Goal: Navigation & Orientation: Find specific page/section

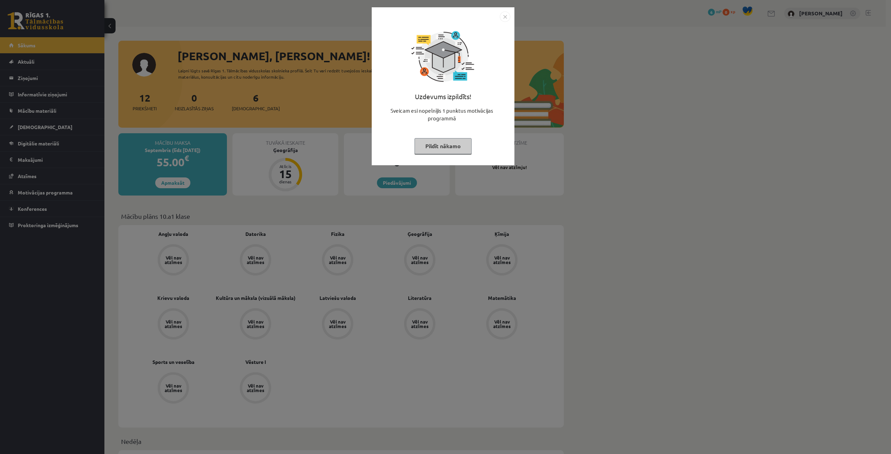
click at [446, 143] on button "Pildīt nākamo" at bounding box center [443, 146] width 57 height 16
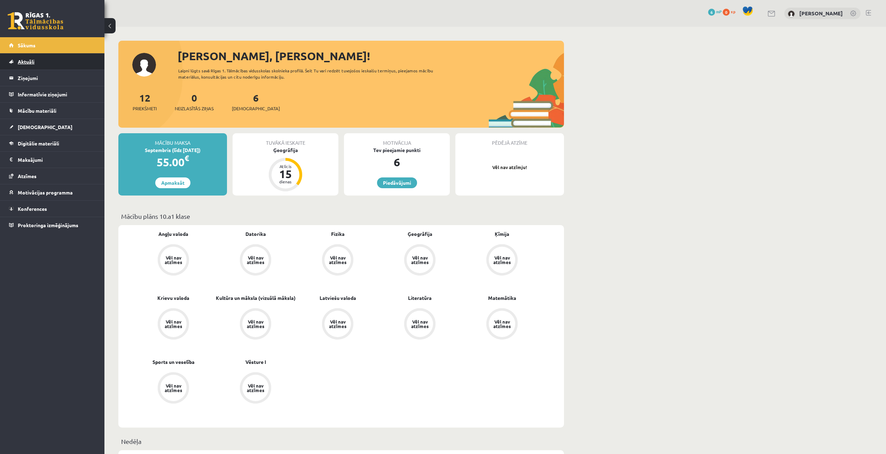
click at [48, 64] on link "Aktuāli" at bounding box center [52, 62] width 87 height 16
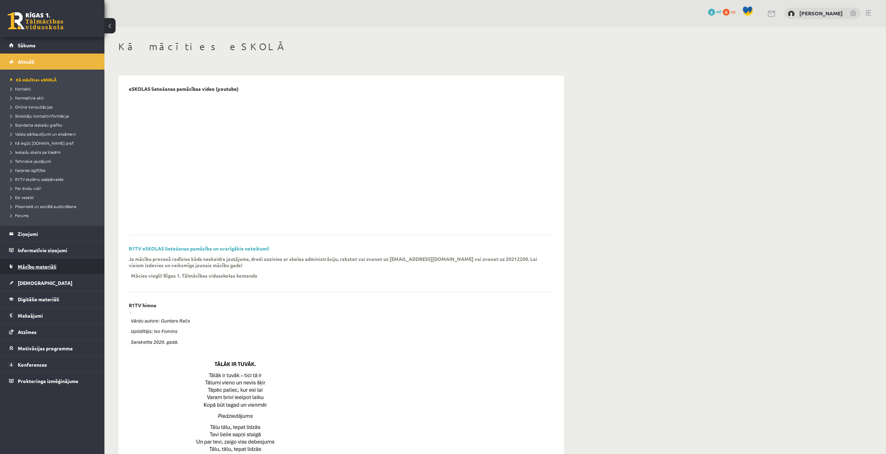
click at [21, 265] on span "Mācību materiāli" at bounding box center [37, 267] width 39 height 6
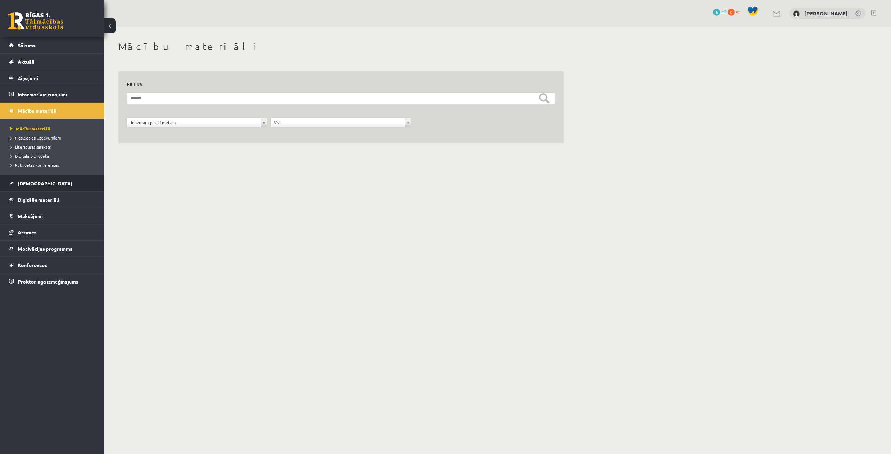
click at [29, 186] on span "[DEMOGRAPHIC_DATA]" at bounding box center [45, 183] width 55 height 6
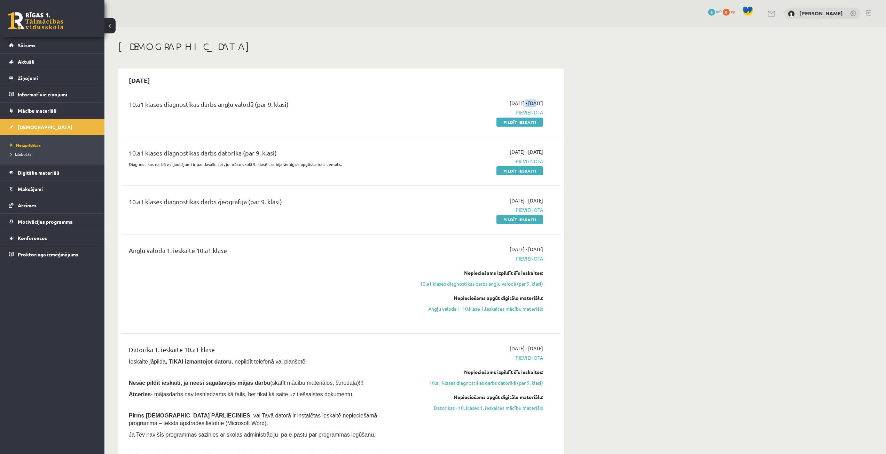
drag, startPoint x: 503, startPoint y: 104, endPoint x: 516, endPoint y: 104, distance: 12.5
click at [516, 104] on span "2025-09-01 - 2025-09-15" at bounding box center [526, 103] width 33 height 7
click at [525, 104] on span "2025-09-01 - 2025-09-15" at bounding box center [526, 103] width 33 height 7
click at [502, 171] on link "Pildīt ieskaiti" at bounding box center [520, 170] width 47 height 9
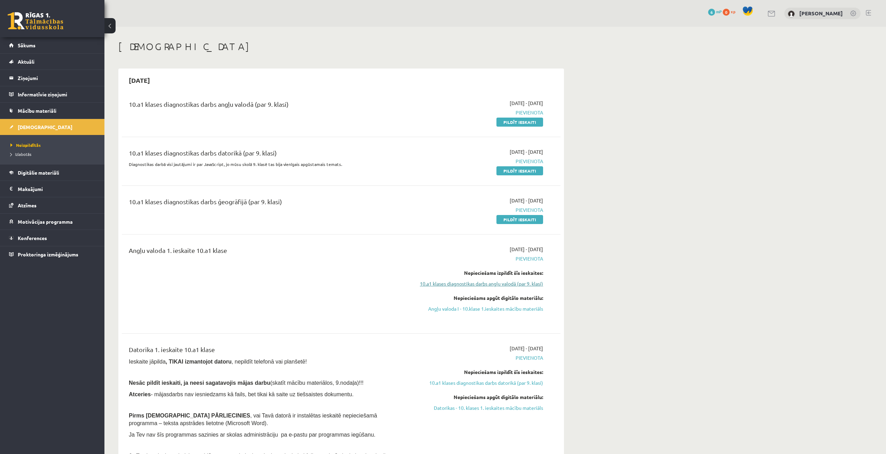
click at [512, 283] on link "10.a1 klases diagnostikas darbs angļu valodā (par 9. klasi)" at bounding box center [477, 283] width 131 height 7
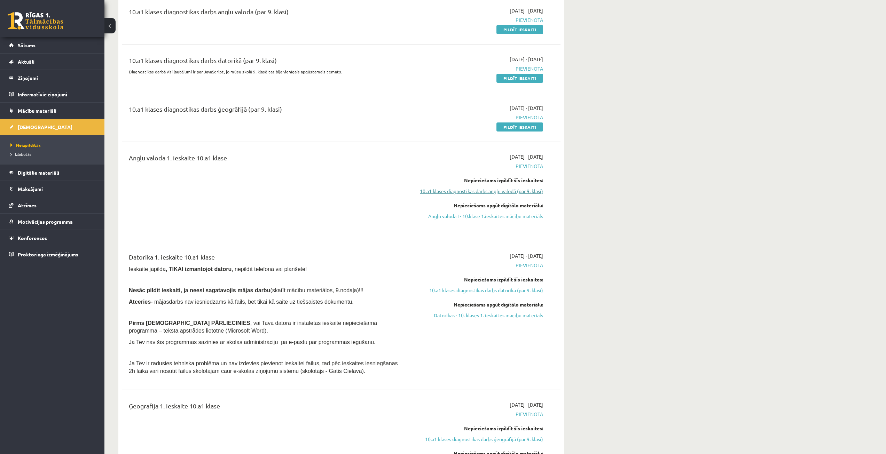
click at [511, 189] on link "10.a1 klases diagnostikas darbs angļu valodā (par 9. klasi)" at bounding box center [477, 191] width 131 height 7
click at [507, 216] on link "Angļu valoda I - 10.klase 1.ieskaites mācību materiāls" at bounding box center [477, 216] width 131 height 7
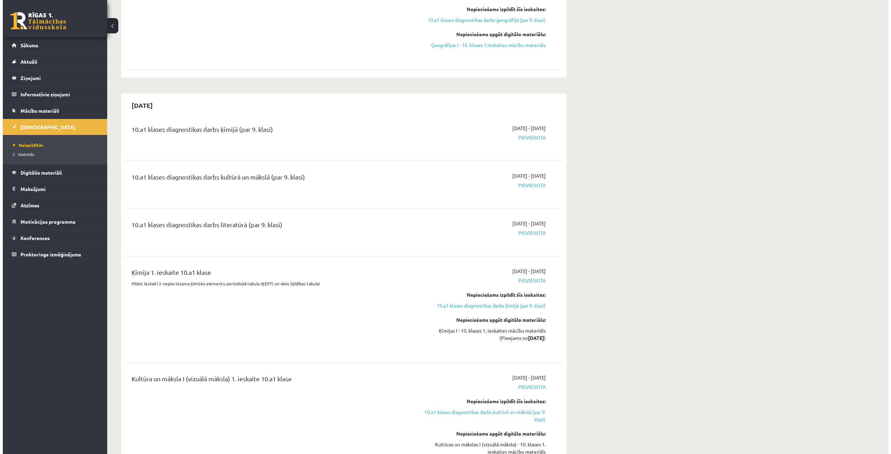
scroll to position [0, 0]
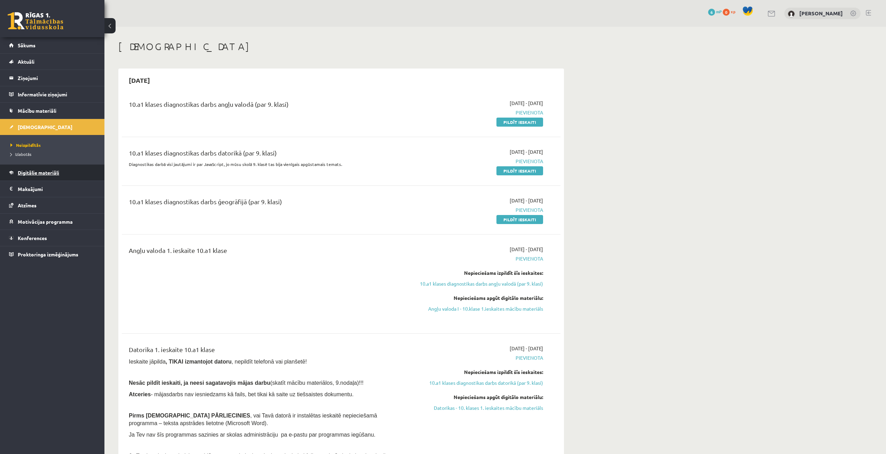
click at [42, 173] on span "Digitālie materiāli" at bounding box center [38, 173] width 41 height 6
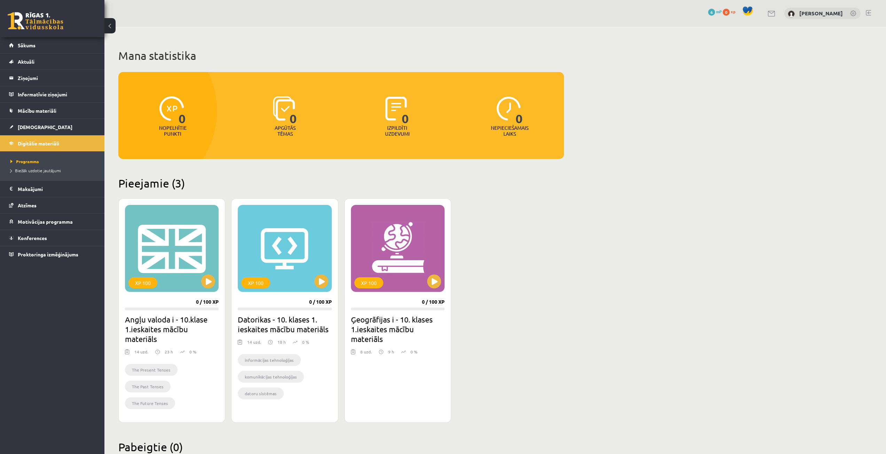
click at [392, 128] on p "Izpildīti uzdevumi" at bounding box center [397, 131] width 27 height 12
click at [403, 108] on span "0" at bounding box center [405, 110] width 7 height 29
click at [320, 282] on button at bounding box center [321, 282] width 14 height 14
click at [262, 269] on div "XP 100" at bounding box center [285, 248] width 94 height 87
click at [260, 283] on div "XP 100" at bounding box center [255, 283] width 29 height 11
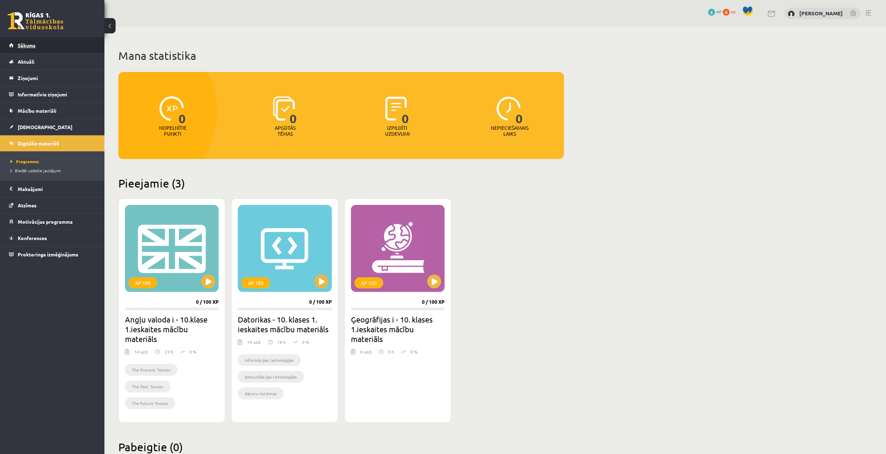
click at [39, 50] on link "Sākums" at bounding box center [52, 45] width 87 height 16
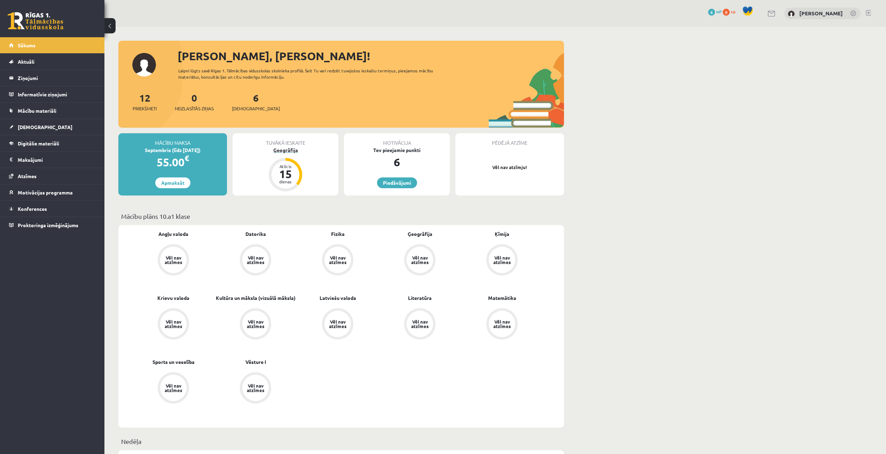
click at [281, 151] on div "Ģeogrāfija" at bounding box center [286, 150] width 106 height 7
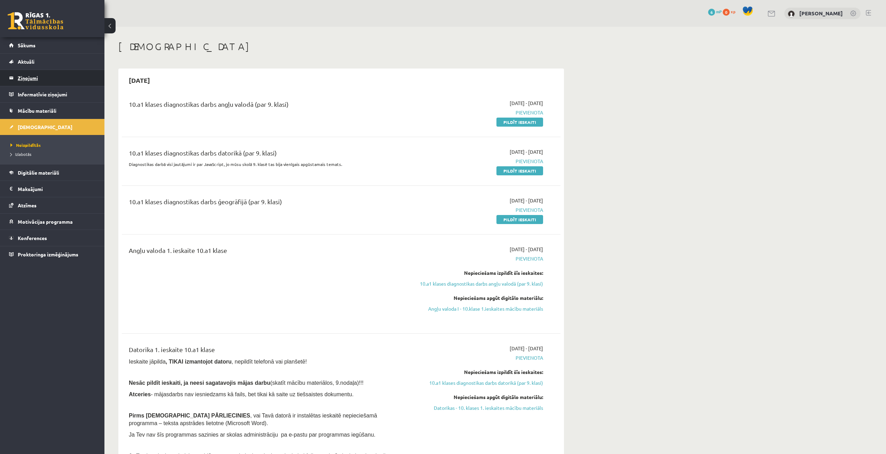
click at [13, 72] on link "Ziņojumi 0" at bounding box center [52, 78] width 87 height 16
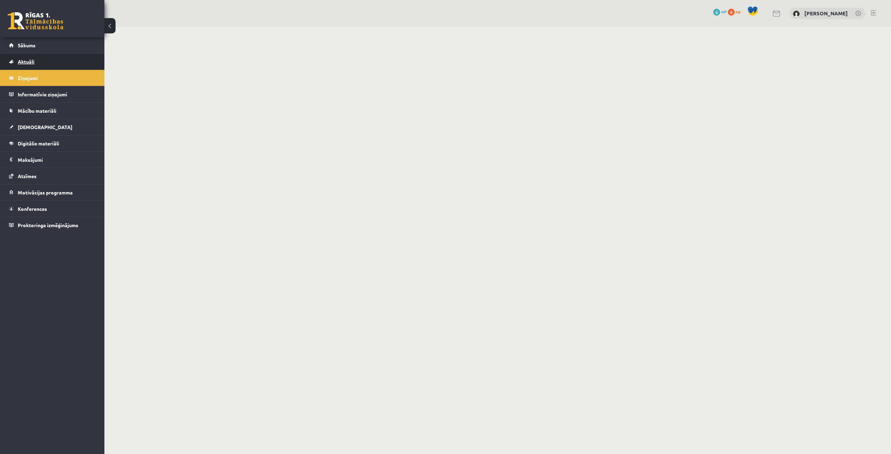
click at [18, 65] on link "Aktuāli" at bounding box center [52, 62] width 87 height 16
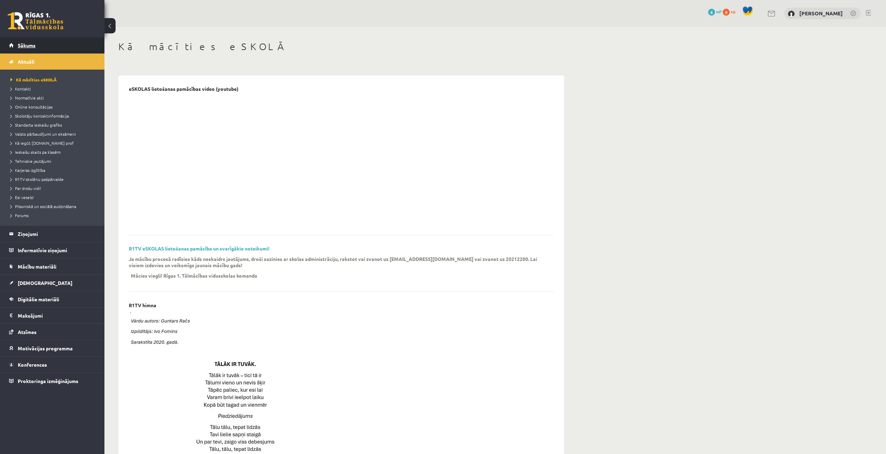
click at [34, 44] on span "Sākums" at bounding box center [27, 45] width 18 height 6
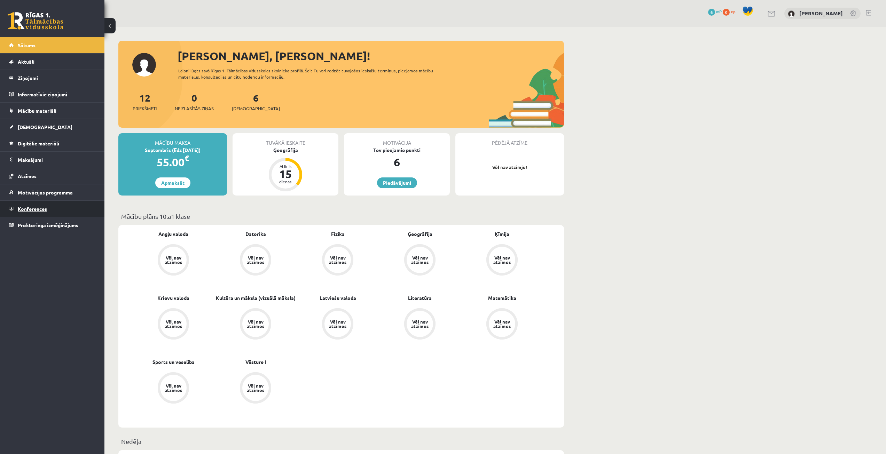
click at [70, 210] on link "Konferences" at bounding box center [52, 209] width 87 height 16
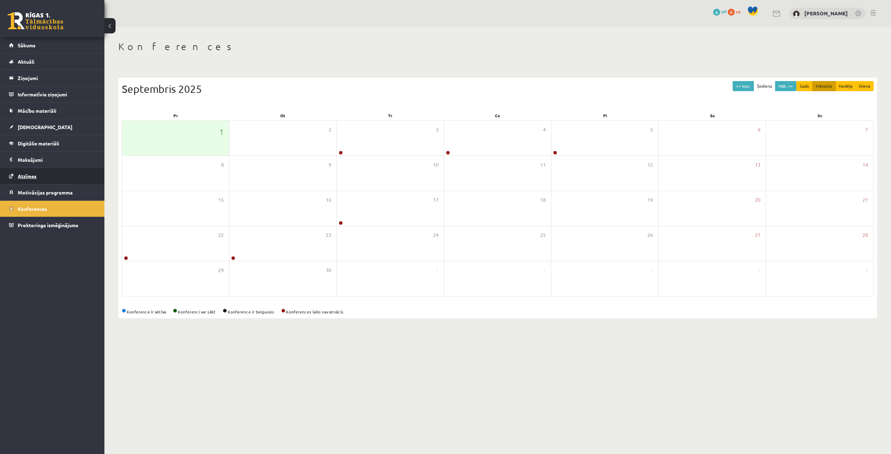
click at [47, 175] on link "Atzīmes" at bounding box center [52, 176] width 87 height 16
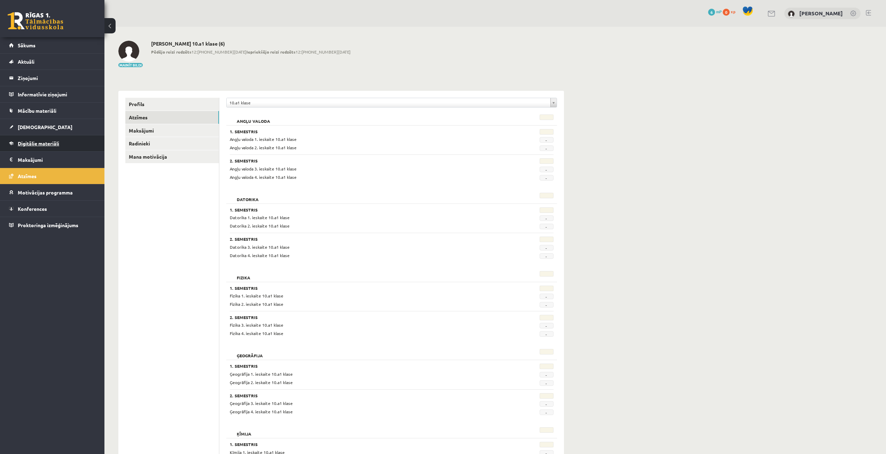
click at [45, 141] on span "Digitālie materiāli" at bounding box center [38, 143] width 41 height 6
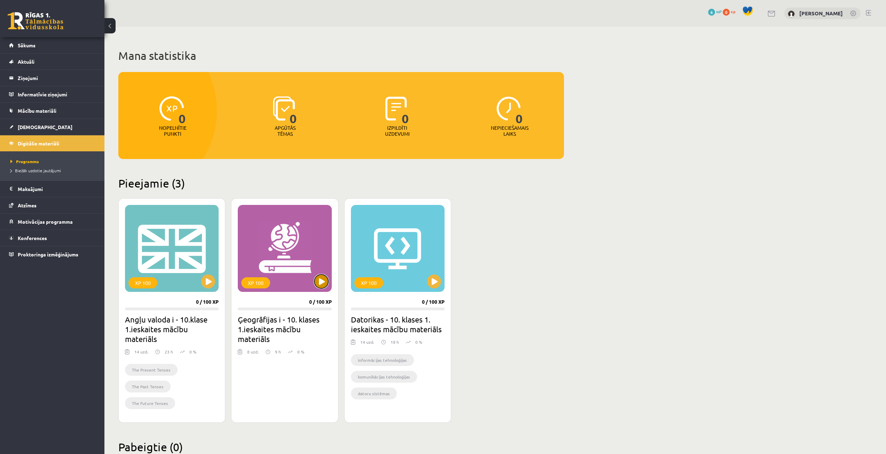
click at [318, 283] on button at bounding box center [321, 282] width 14 height 14
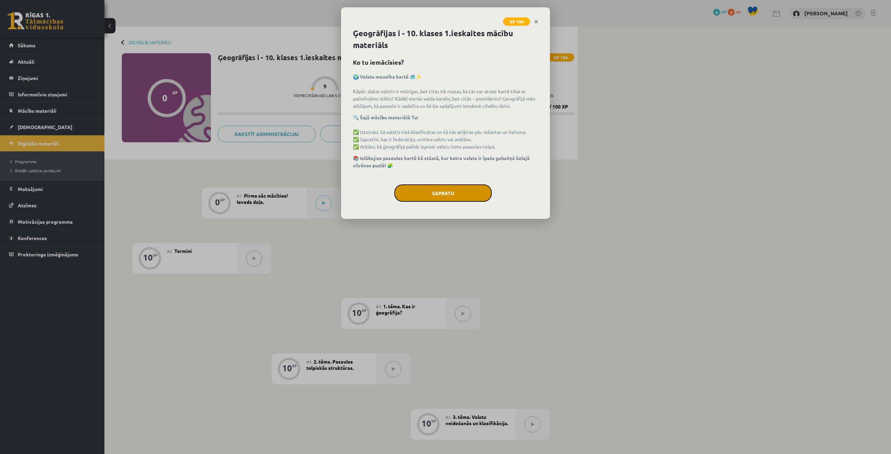
click at [451, 193] on button "Sapratu" at bounding box center [444, 193] width 98 height 17
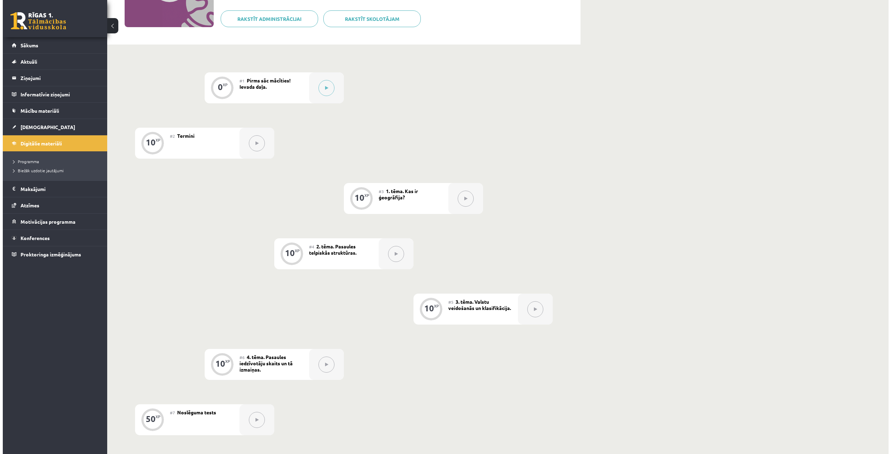
scroll to position [30, 0]
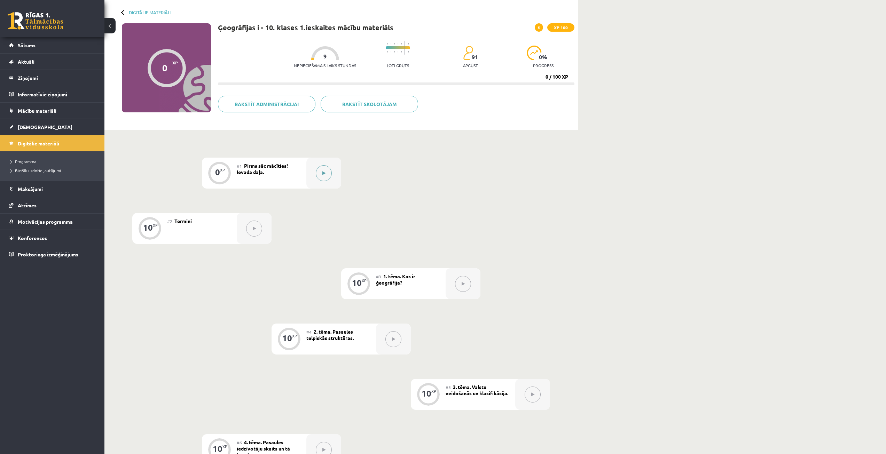
click at [326, 177] on button at bounding box center [324, 173] width 16 height 16
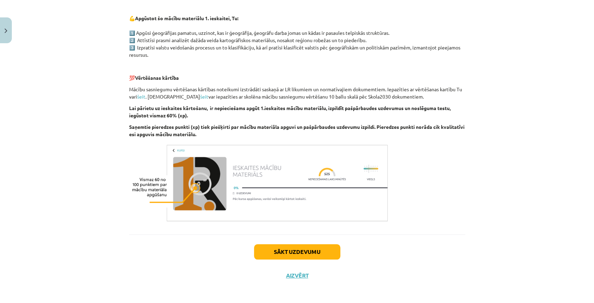
scroll to position [352, 0]
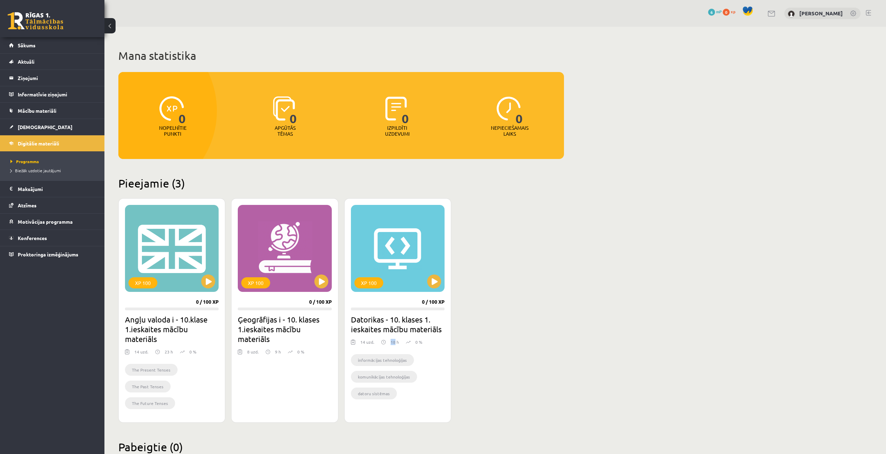
drag, startPoint x: 395, startPoint y: 346, endPoint x: 389, endPoint y: 340, distance: 8.6
click at [389, 303] on div "18 h" at bounding box center [390, 344] width 18 height 10
drag, startPoint x: 294, startPoint y: 371, endPoint x: 312, endPoint y: 349, distance: 28.7
click at [300, 303] on div "XP 100 0 / 100 XP Ģeogrāfijas i - 10. klases 1.ieskaites mācību materiāls 8 uzd…" at bounding box center [284, 310] width 107 height 225
click at [16, 116] on link "Mācību materiāli" at bounding box center [52, 111] width 87 height 16
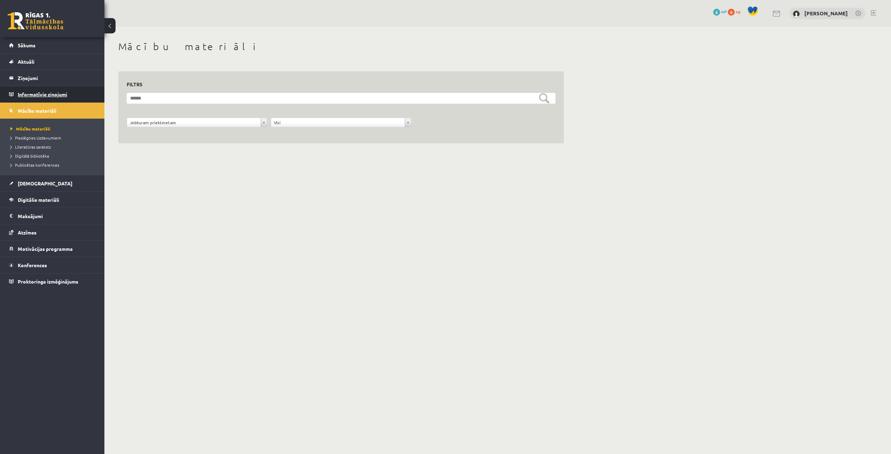
click at [21, 93] on legend "Informatīvie ziņojumi 0" at bounding box center [57, 94] width 78 height 16
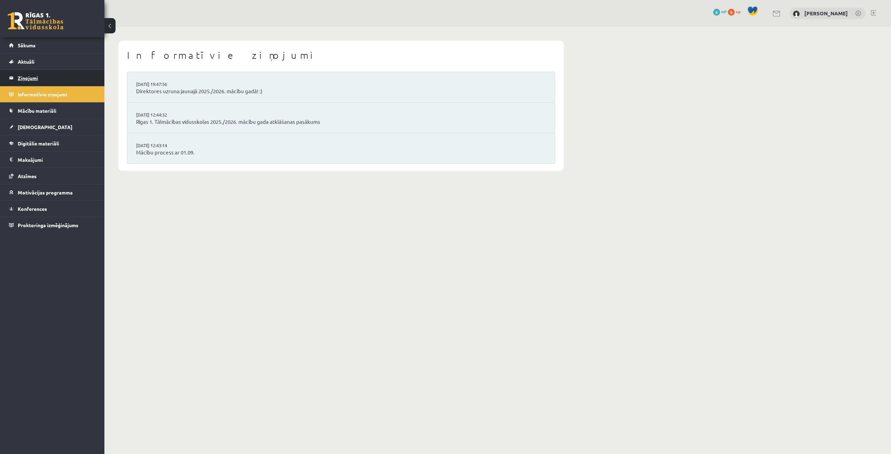
click at [39, 72] on legend "Ziņojumi 0" at bounding box center [57, 78] width 78 height 16
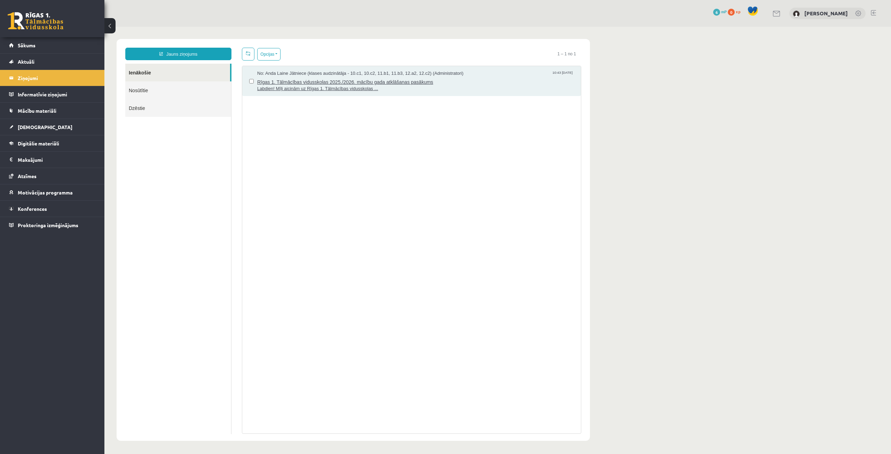
click at [318, 87] on span "Labdien! Mīļi aicinām uz Rīgas 1. Tālmācības vidusskolas ..." at bounding box center [415, 89] width 317 height 7
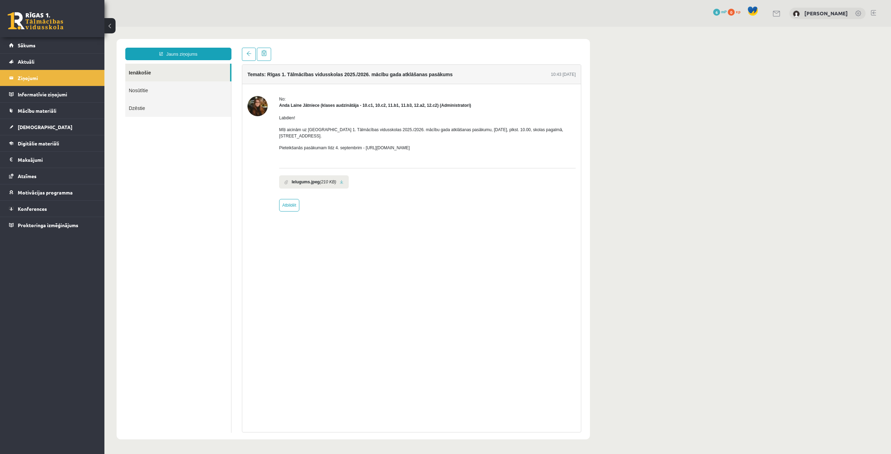
click at [316, 181] on li "Ielugums.jpeg (210 KB)" at bounding box center [314, 182] width 70 height 13
drag, startPoint x: 368, startPoint y: 141, endPoint x: 441, endPoint y: 141, distance: 73.1
click at [441, 145] on p "Pieteikšanās pasākumam līdz 4. septembrim - https://forms.gle/3LWjJyadUWzknJDe9" at bounding box center [427, 148] width 297 height 6
copy p "https://forms.gle/3LWjJyadUWzknJDe9"
click at [254, 110] on img at bounding box center [258, 106] width 20 height 20
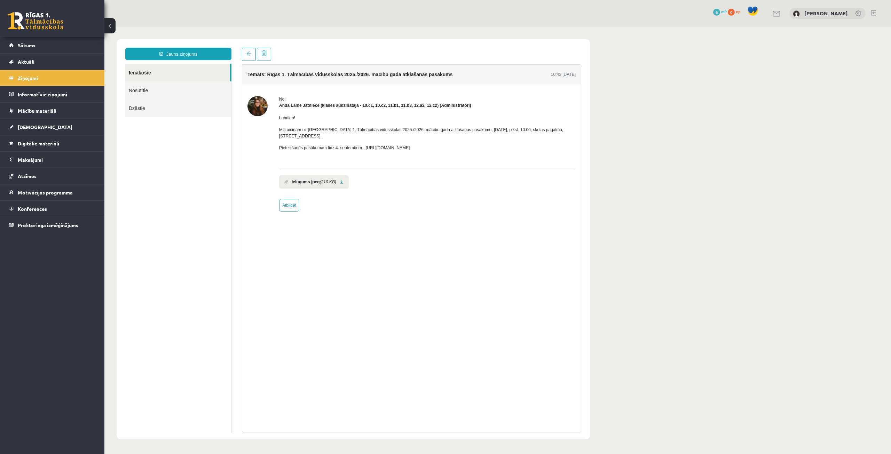
click at [257, 110] on img at bounding box center [258, 106] width 20 height 20
click at [257, 111] on img at bounding box center [258, 106] width 20 height 20
click at [340, 180] on link at bounding box center [342, 182] width 4 height 5
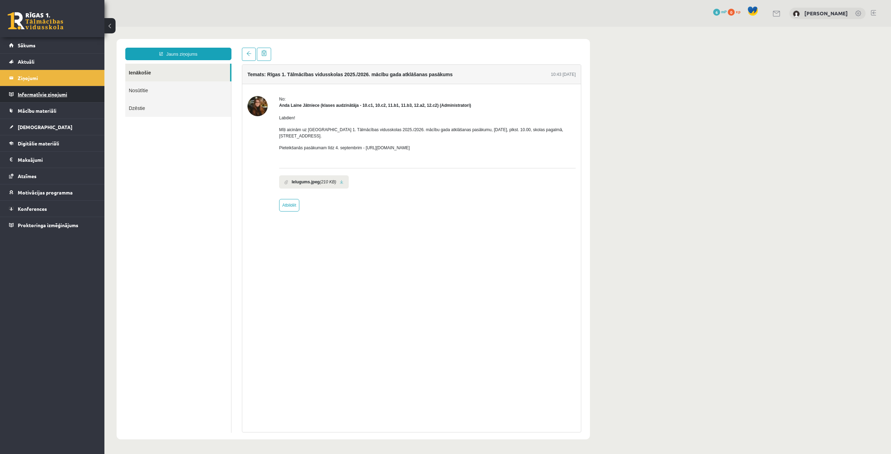
click at [62, 96] on legend "Informatīvie ziņojumi 0" at bounding box center [57, 94] width 78 height 16
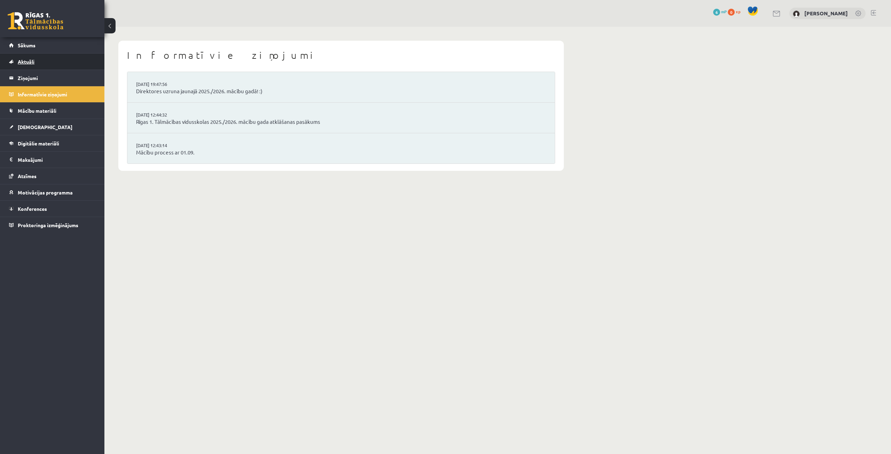
click at [31, 62] on span "Aktuāli" at bounding box center [26, 62] width 17 height 6
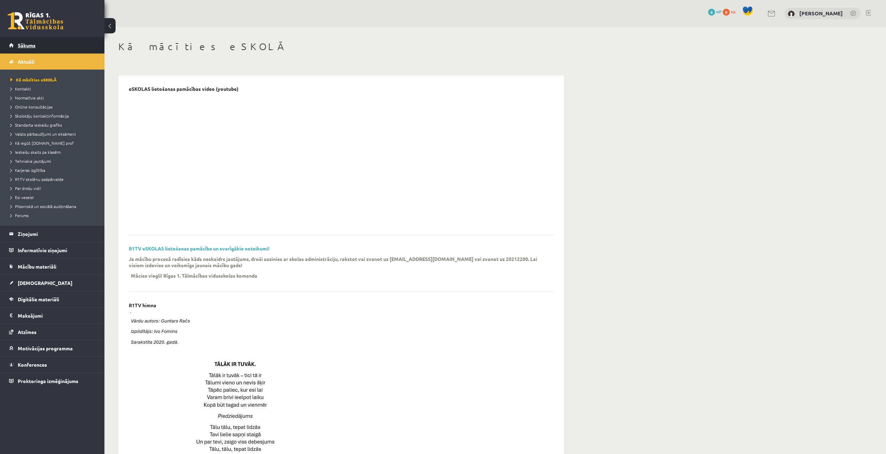
click at [29, 48] on link "Sākums" at bounding box center [52, 45] width 87 height 16
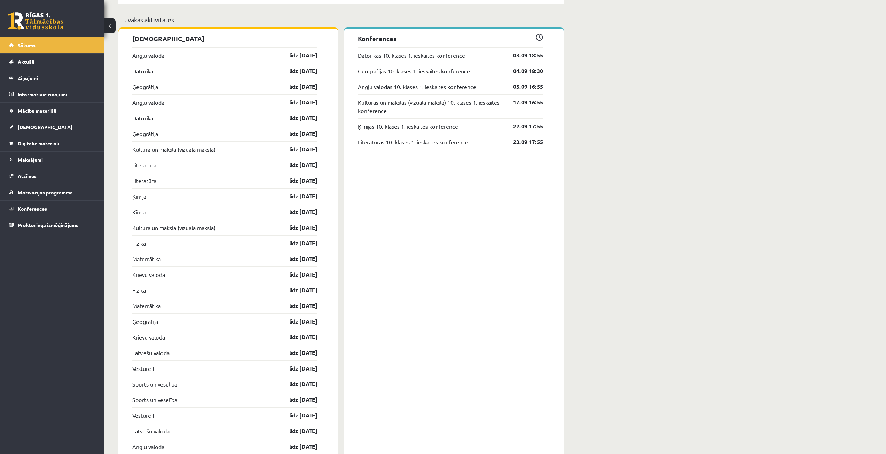
scroll to position [592, 0]
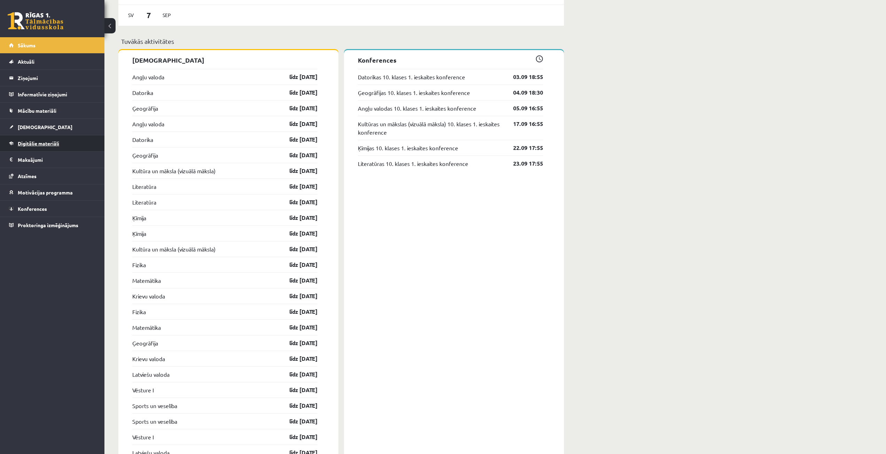
click at [46, 140] on link "Digitālie materiāli" at bounding box center [52, 143] width 87 height 16
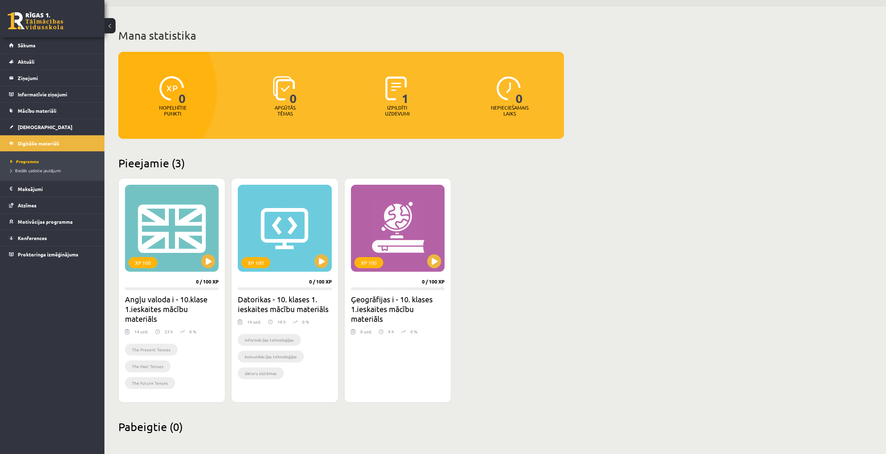
scroll to position [22, 0]
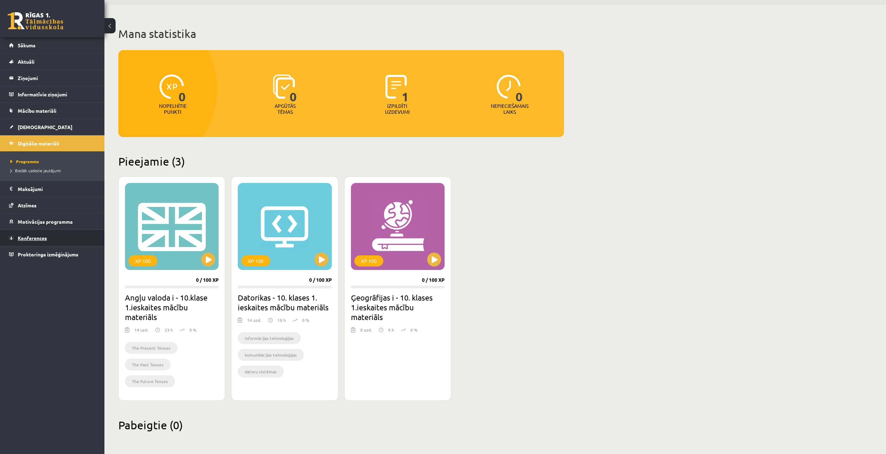
click at [36, 236] on span "Konferences" at bounding box center [32, 238] width 29 height 6
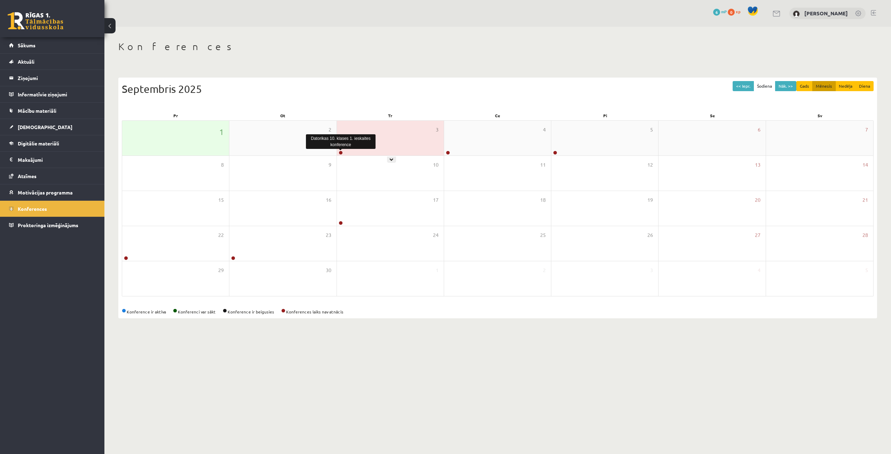
click at [342, 151] on link at bounding box center [341, 153] width 4 height 4
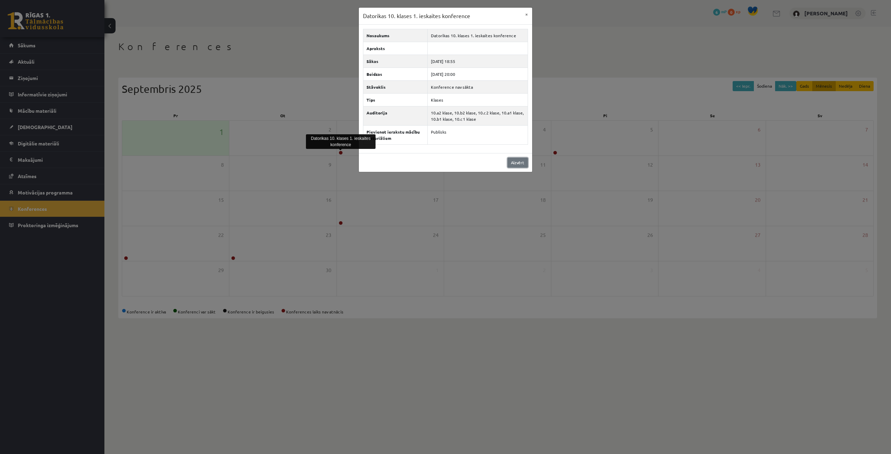
click at [508, 165] on link "Aizvērt" at bounding box center [518, 163] width 21 height 10
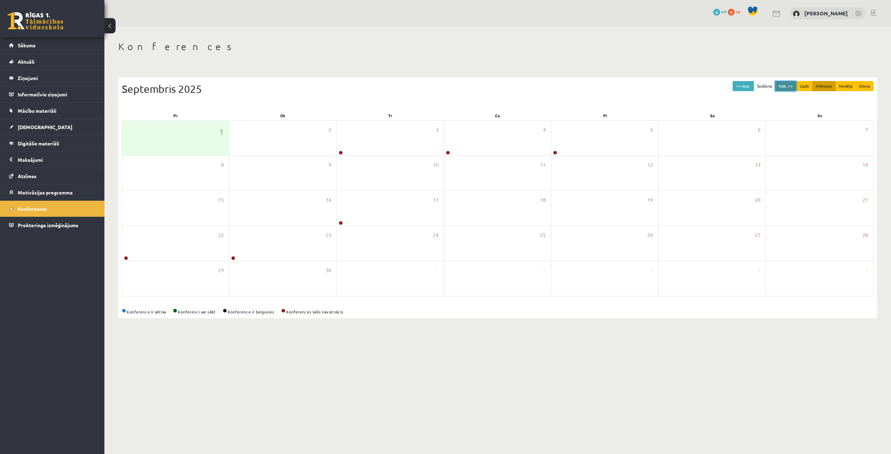
click at [786, 88] on button "Nāk. >>" at bounding box center [786, 86] width 21 height 10
click at [749, 82] on button "<< Iepr." at bounding box center [743, 86] width 21 height 10
click at [13, 230] on link "Proktoringa izmēģinājums" at bounding box center [52, 225] width 87 height 16
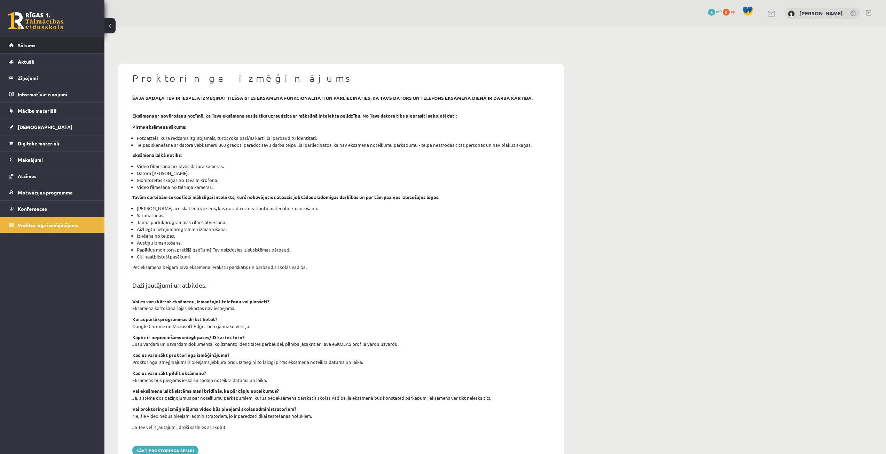
click at [52, 46] on link "Sākums" at bounding box center [52, 45] width 87 height 16
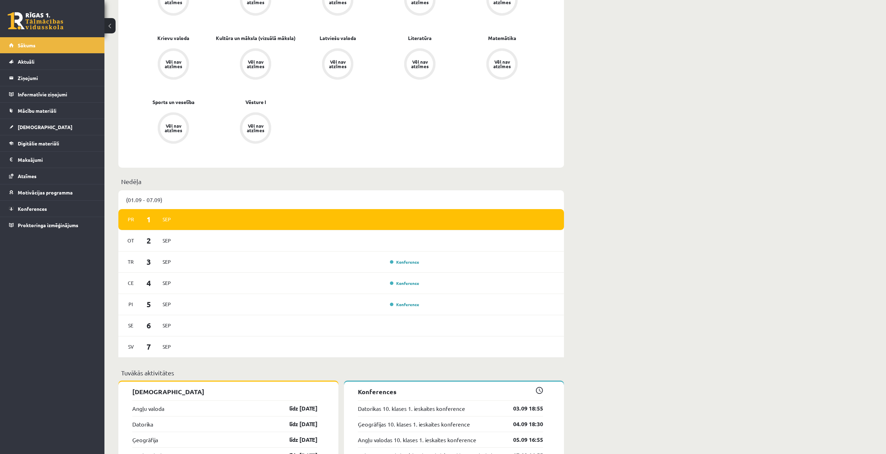
scroll to position [270, 0]
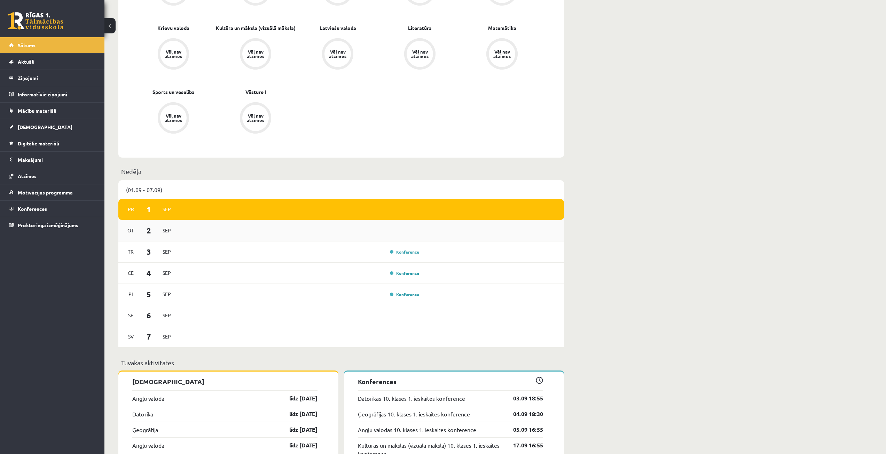
click at [157, 225] on div "[DATE]" at bounding box center [149, 230] width 50 height 15
click at [158, 225] on div "[DATE]" at bounding box center [149, 230] width 50 height 15
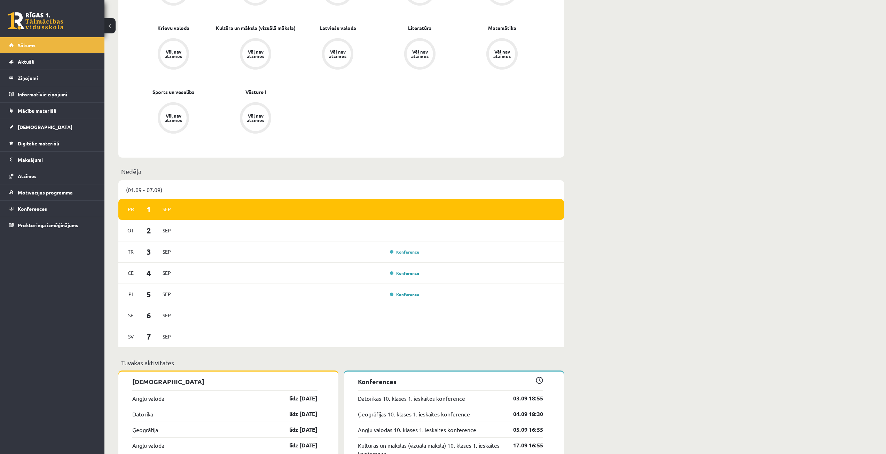
click at [190, 210] on div "[DATE]" at bounding box center [341, 209] width 446 height 21
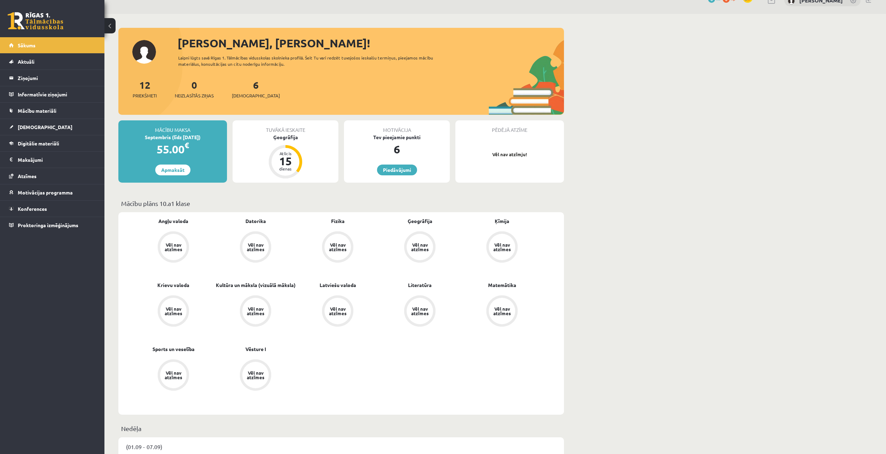
scroll to position [0, 0]
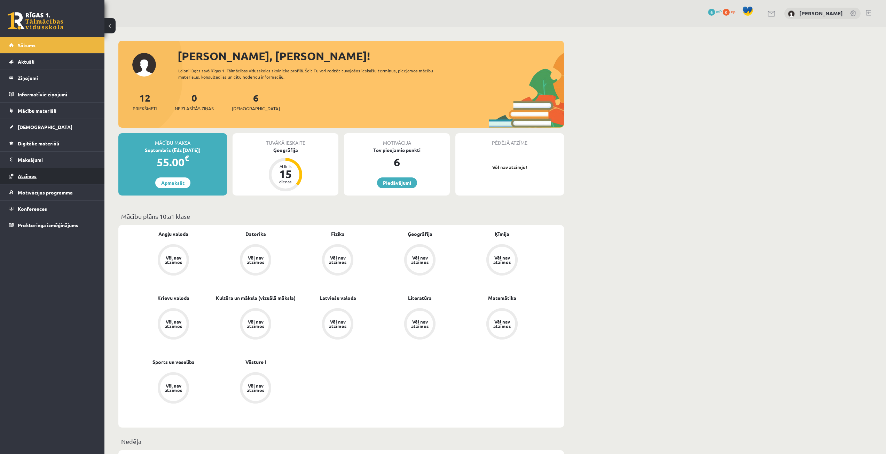
click at [41, 176] on link "Atzīmes" at bounding box center [52, 176] width 87 height 16
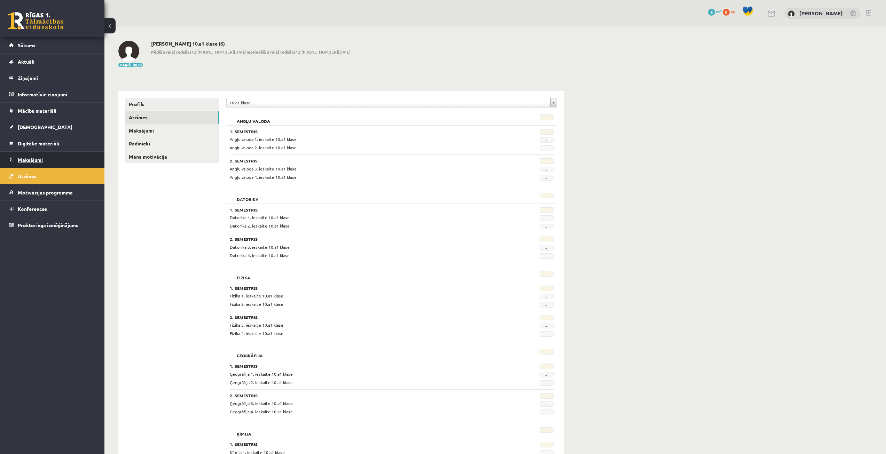
click at [33, 160] on legend "Maksājumi 0" at bounding box center [57, 160] width 78 height 16
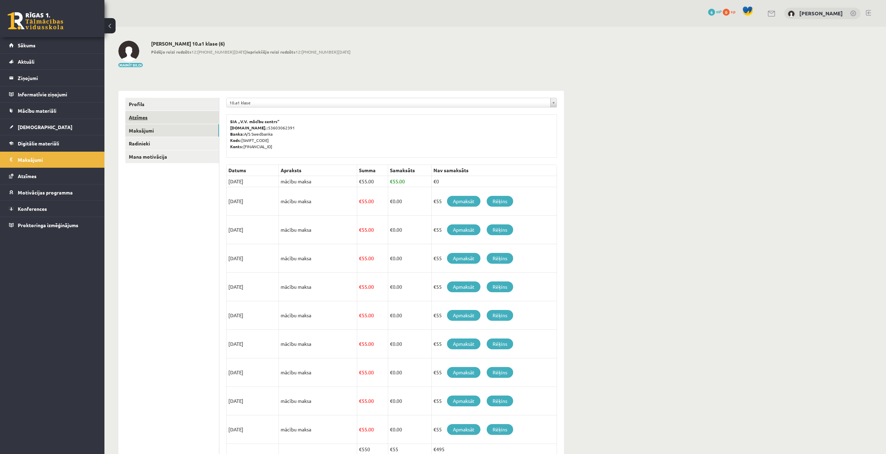
click at [143, 118] on link "Atzīmes" at bounding box center [172, 117] width 94 height 13
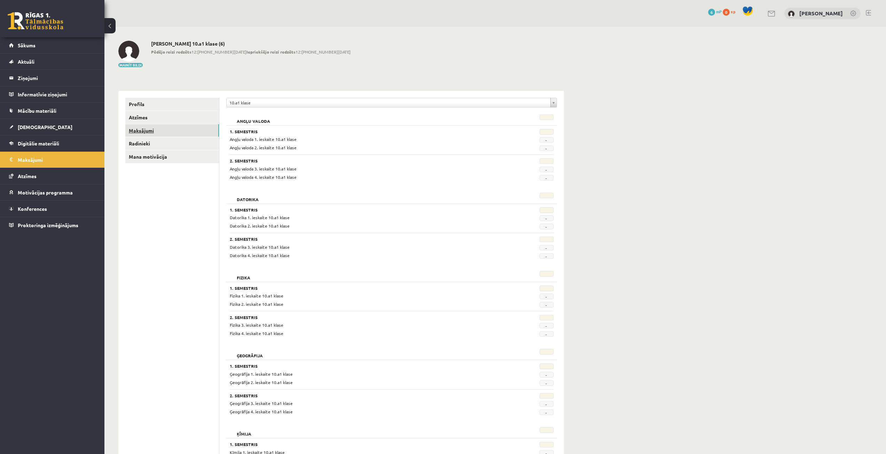
click at [137, 129] on link "Maksājumi" at bounding box center [172, 130] width 94 height 13
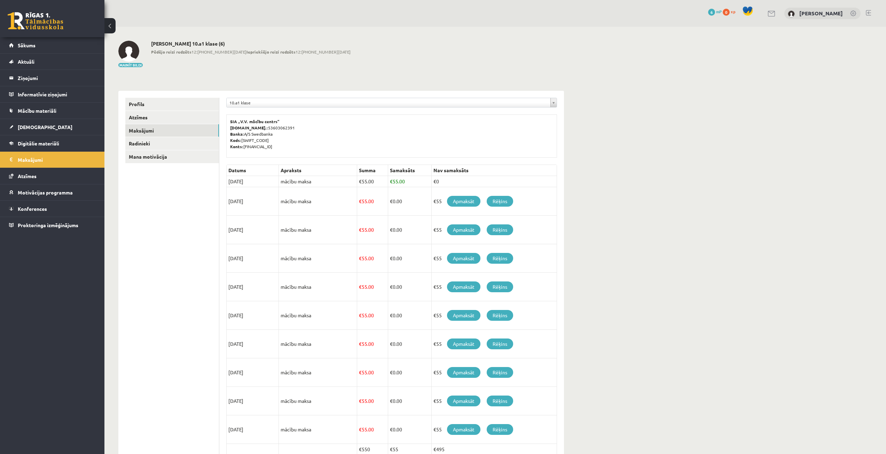
drag, startPoint x: 239, startPoint y: 202, endPoint x: 224, endPoint y: 198, distance: 15.0
click at [224, 198] on div "**********" at bounding box center [391, 285] width 345 height 389
drag, startPoint x: 324, startPoint y: 196, endPoint x: 324, endPoint y: 191, distance: 4.5
click at [324, 193] on td "mācību maksa" at bounding box center [318, 201] width 78 height 29
drag, startPoint x: 410, startPoint y: 180, endPoint x: 359, endPoint y: 184, distance: 50.3
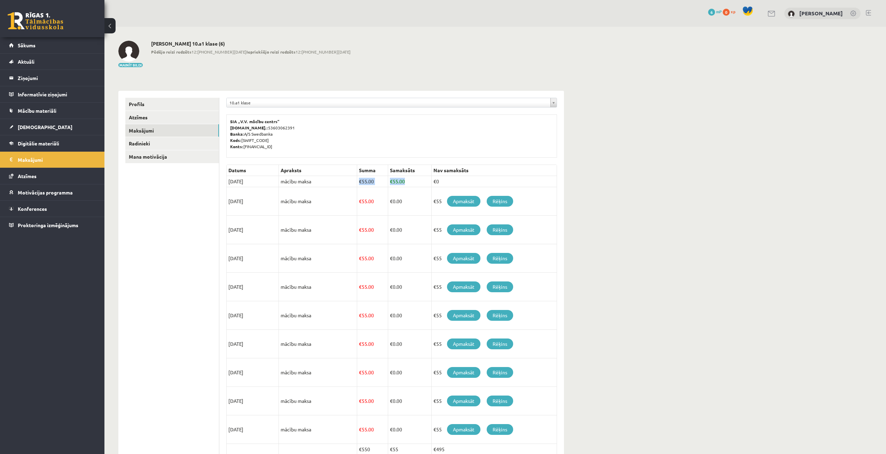
click at [359, 184] on tr "15/08/2025 mācību maksa € 55.00 € 55.00 €0" at bounding box center [392, 181] width 330 height 11
click at [359, 192] on td "€ 55.00" at bounding box center [372, 201] width 31 height 29
click at [24, 190] on span "Motivācijas programma" at bounding box center [45, 192] width 55 height 6
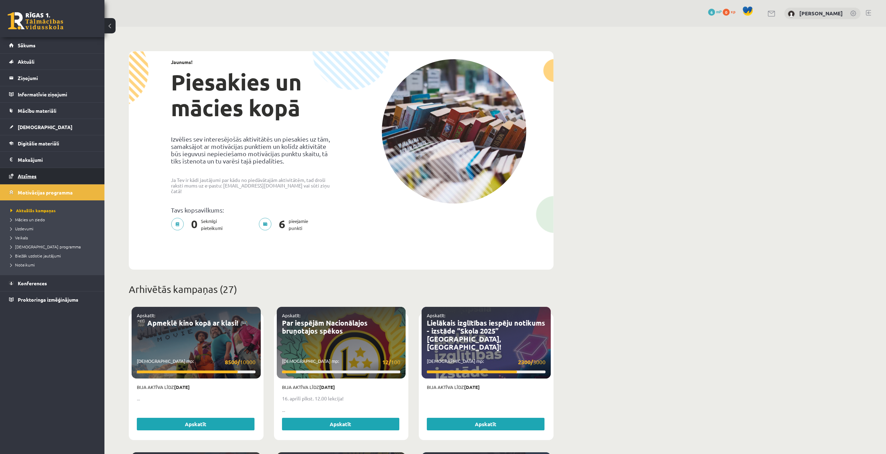
click at [27, 174] on span "Atzīmes" at bounding box center [27, 176] width 19 height 6
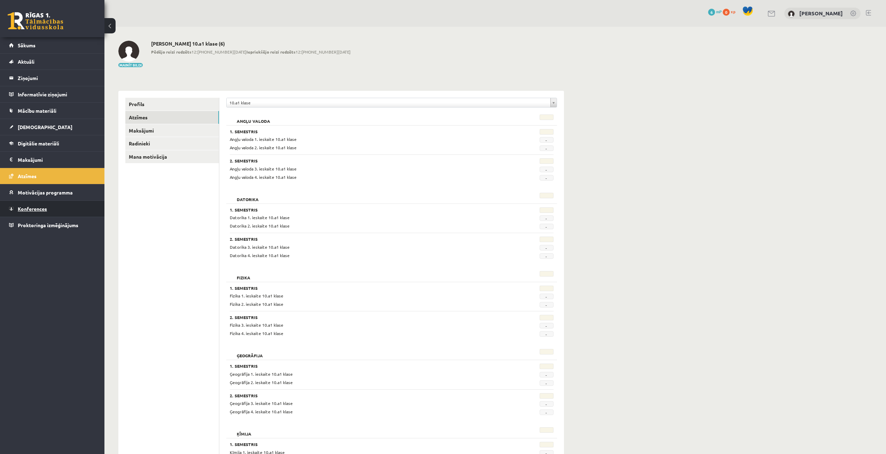
click at [31, 213] on link "Konferences" at bounding box center [52, 209] width 87 height 16
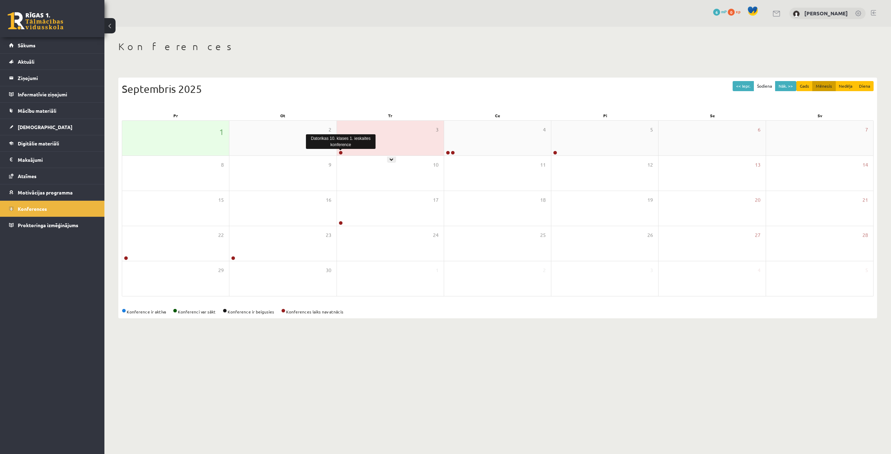
click at [339, 152] on link at bounding box center [341, 153] width 4 height 4
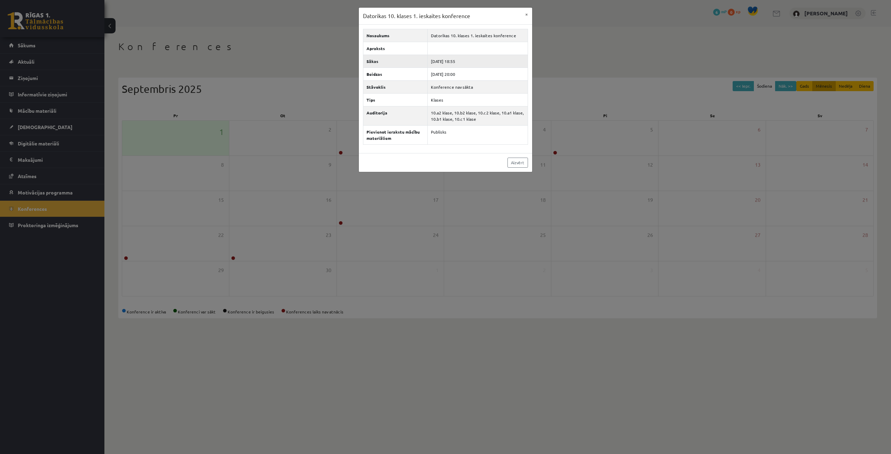
drag, startPoint x: 466, startPoint y: 61, endPoint x: 453, endPoint y: 61, distance: 13.3
click at [453, 61] on td "2025-09-03 18:55" at bounding box center [478, 61] width 100 height 13
click at [523, 161] on link "Aizvērt" at bounding box center [518, 163] width 21 height 10
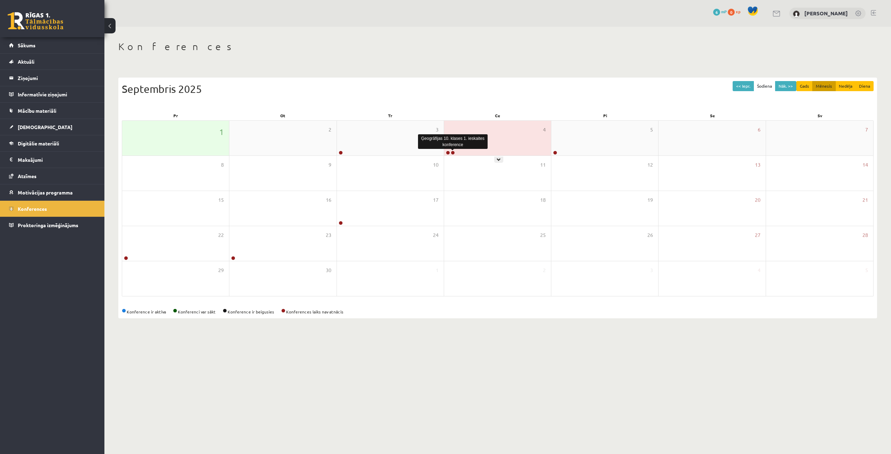
click at [454, 151] on link at bounding box center [453, 153] width 4 height 4
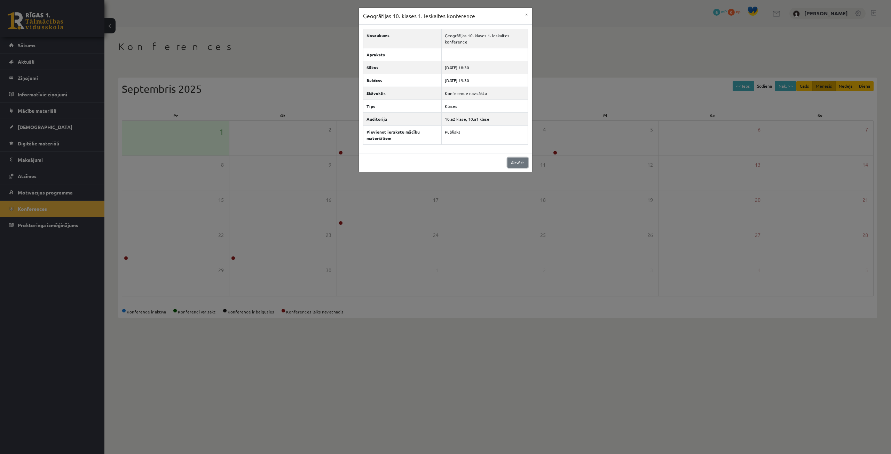
click at [520, 162] on link "Aizvērt" at bounding box center [518, 163] width 21 height 10
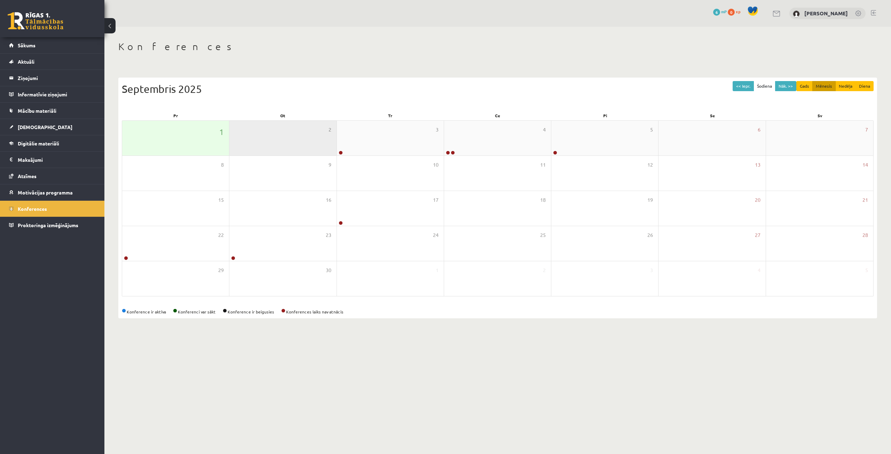
click at [285, 140] on div "2" at bounding box center [282, 138] width 107 height 35
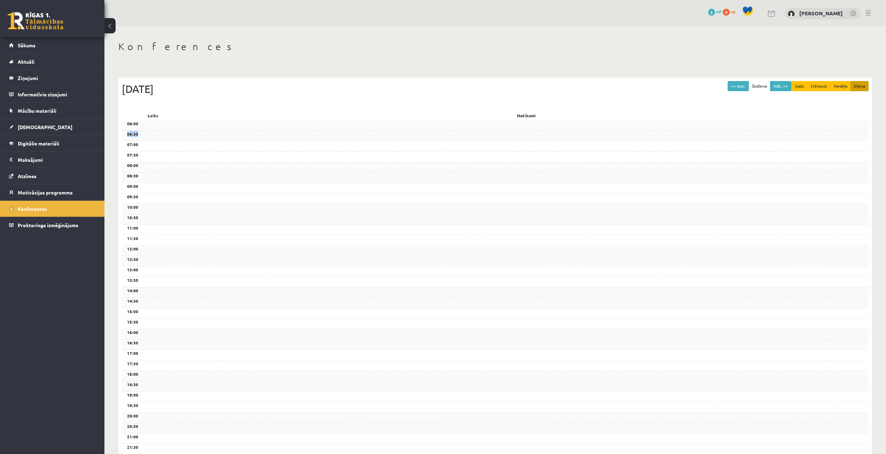
click at [285, 140] on div "06:30" at bounding box center [495, 136] width 747 height 10
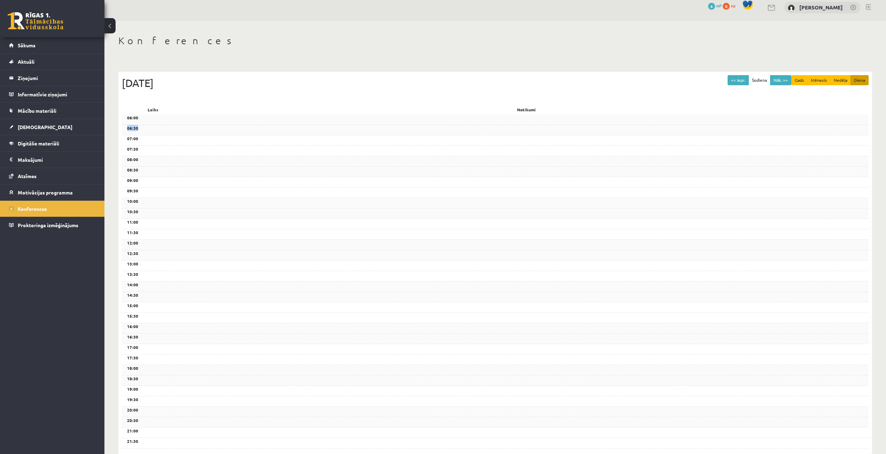
scroll to position [2, 0]
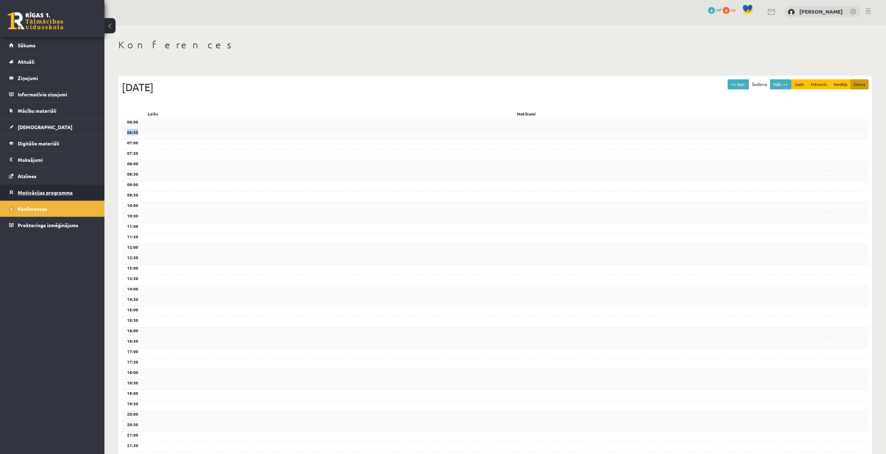
click at [53, 195] on link "Motivācijas programma" at bounding box center [52, 193] width 87 height 16
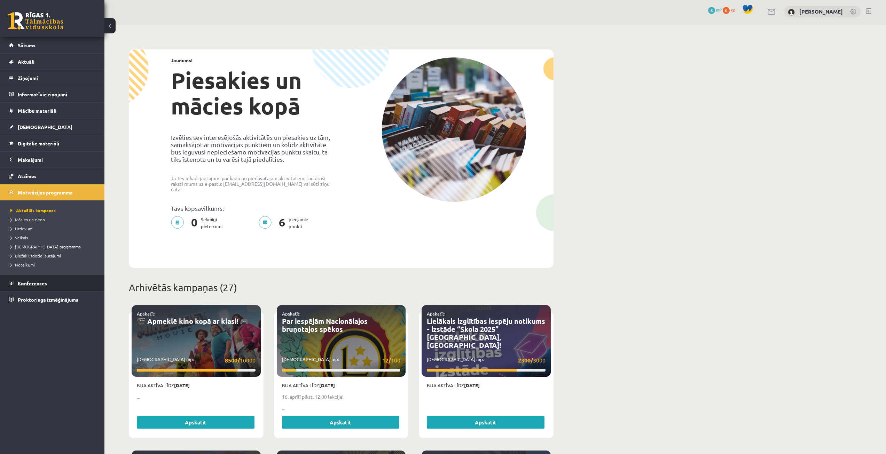
click at [24, 289] on link "Konferences" at bounding box center [52, 283] width 87 height 16
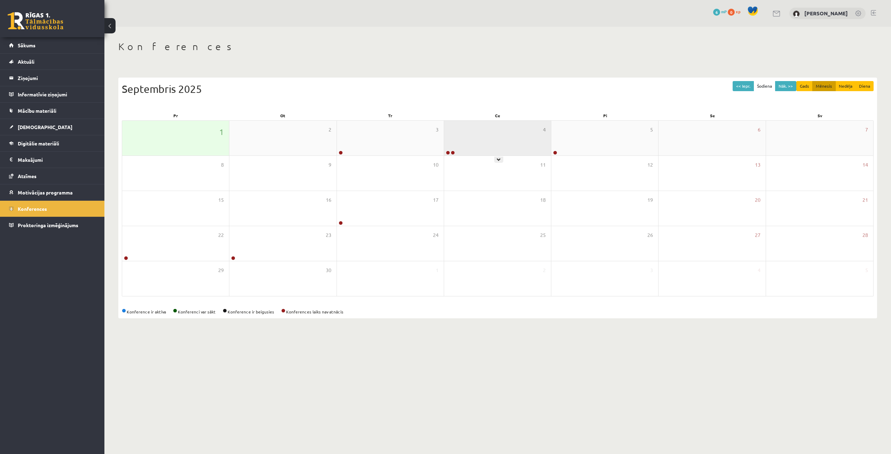
click at [493, 141] on div "4" at bounding box center [497, 138] width 107 height 35
click at [493, 142] on div "4" at bounding box center [497, 138] width 107 height 35
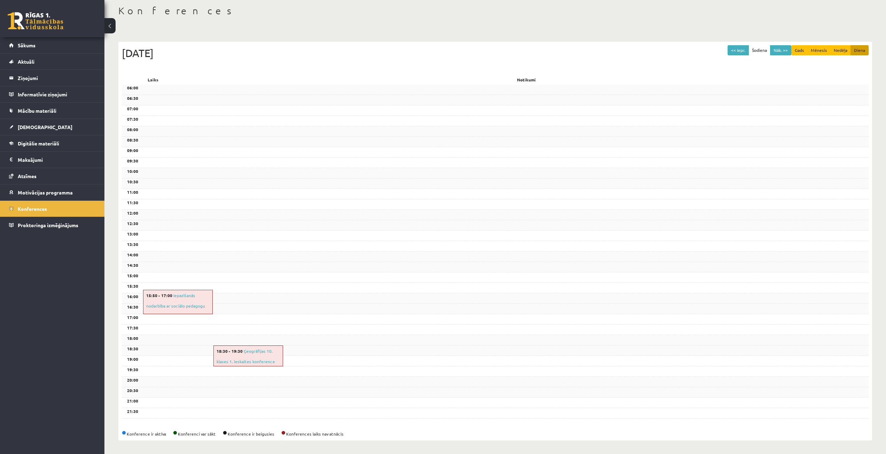
scroll to position [37, 0]
drag, startPoint x: 176, startPoint y: 434, endPoint x: 241, endPoint y: 442, distance: 65.5
click at [215, 429] on div "<< Iepr. Šodiena Nāk. >> Gads Mēnesis Nedēļa Diena Ce, 4 Septembris 2025 Laiks …" at bounding box center [495, 240] width 754 height 399
drag, startPoint x: 288, startPoint y: 434, endPoint x: 337, endPoint y: 435, distance: 49.1
click at [341, 435] on div "Konference ir aktīva Konferenci var sākt Konference ir beigusies Konferences la…" at bounding box center [495, 434] width 747 height 6
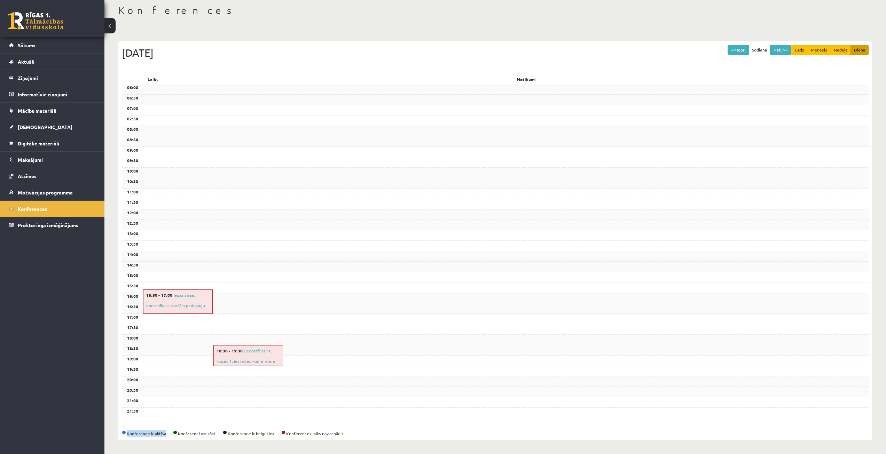
drag, startPoint x: 127, startPoint y: 434, endPoint x: 169, endPoint y: 430, distance: 42.3
click at [169, 431] on div "Konference ir aktīva Konferenci var sākt Konference ir beigusies Konferences la…" at bounding box center [495, 434] width 747 height 6
drag, startPoint x: 316, startPoint y: 434, endPoint x: 129, endPoint y: 438, distance: 186.7
click at [129, 438] on div "<< Iepr. Šodiena Nāk. >> Gads Mēnesis Nedēļa Diena Ce, 4 Septembris 2025 Laiks …" at bounding box center [495, 240] width 754 height 399
click at [353, 432] on div "Konference ir aktīva Konferenci var sākt Konference ir beigusies Konferences la…" at bounding box center [495, 434] width 747 height 6
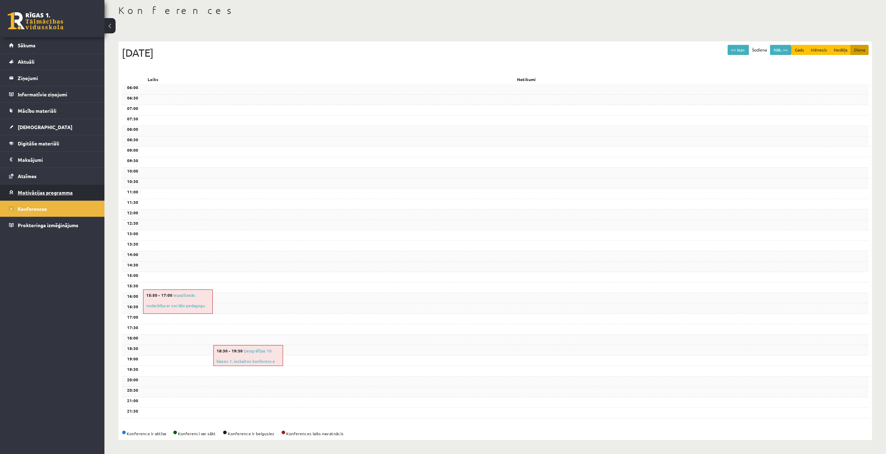
click at [60, 185] on ul "Sākums Aktuāli Kā mācīties eSKOLĀ Kontakti Normatīvie akti Online konsultācijas…" at bounding box center [52, 135] width 104 height 196
click at [60, 174] on link "Atzīmes" at bounding box center [52, 176] width 87 height 16
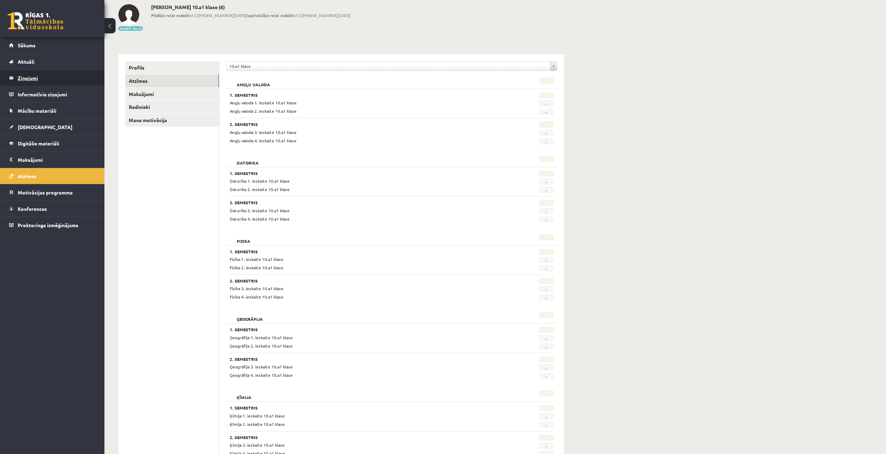
click at [25, 83] on legend "Ziņojumi 0" at bounding box center [57, 78] width 78 height 16
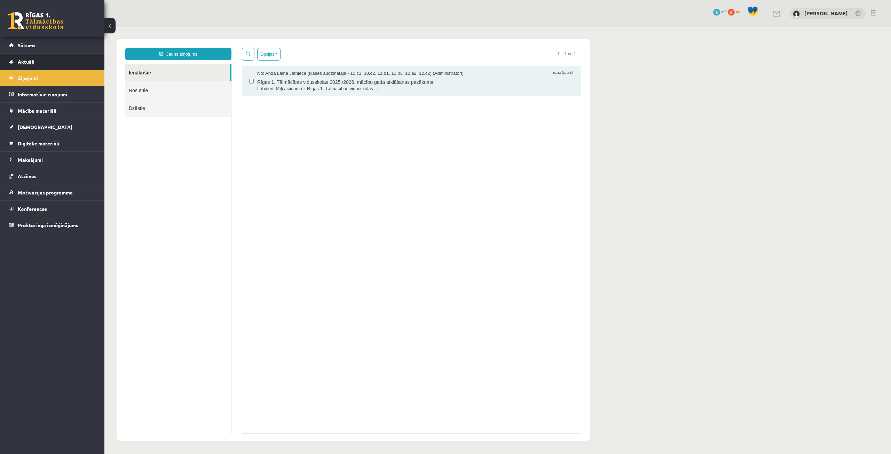
click at [29, 67] on link "Aktuāli" at bounding box center [52, 62] width 87 height 16
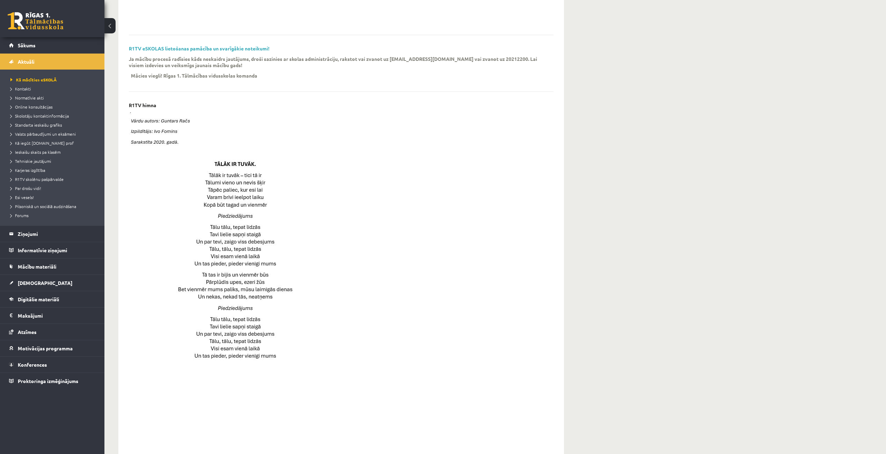
scroll to position [304, 0]
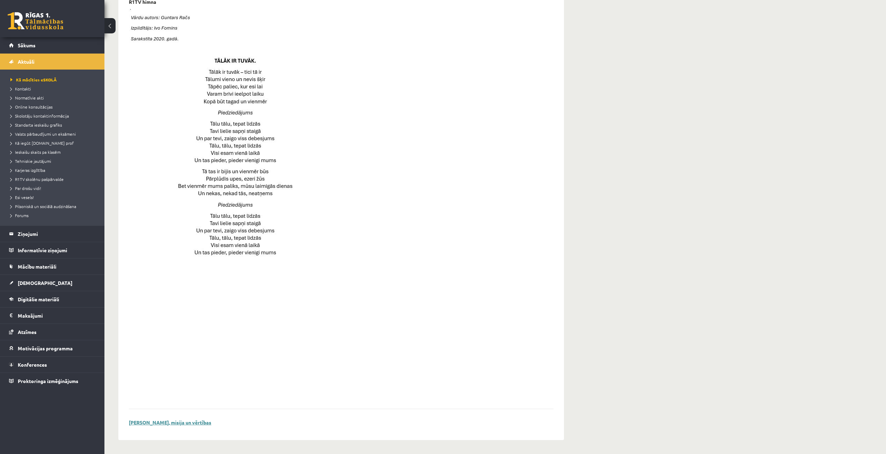
click at [164, 423] on link "Skolas vīzija, misija un vērtības" at bounding box center [170, 423] width 83 height 6
click at [34, 271] on link "Mācību materiāli" at bounding box center [52, 267] width 87 height 16
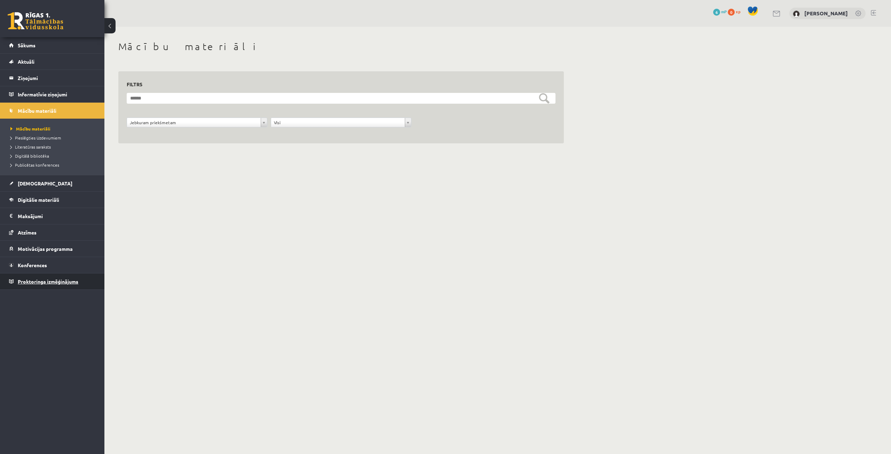
click at [20, 289] on link "Proktoringa izmēģinājums" at bounding box center [52, 282] width 87 height 16
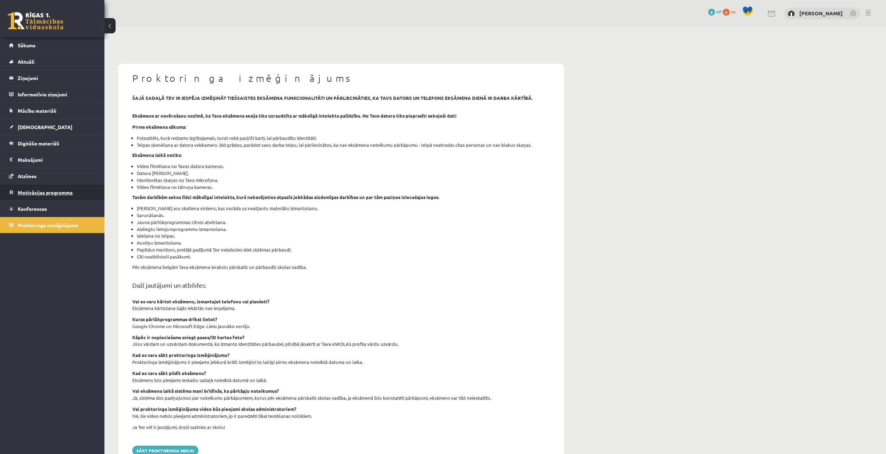
click at [47, 200] on link "Motivācijas programma" at bounding box center [52, 193] width 87 height 16
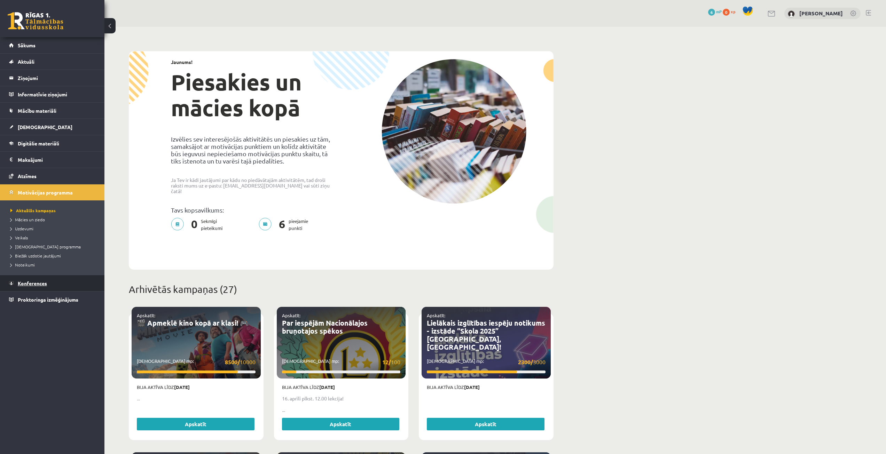
click at [38, 283] on span "Konferences" at bounding box center [32, 283] width 29 height 6
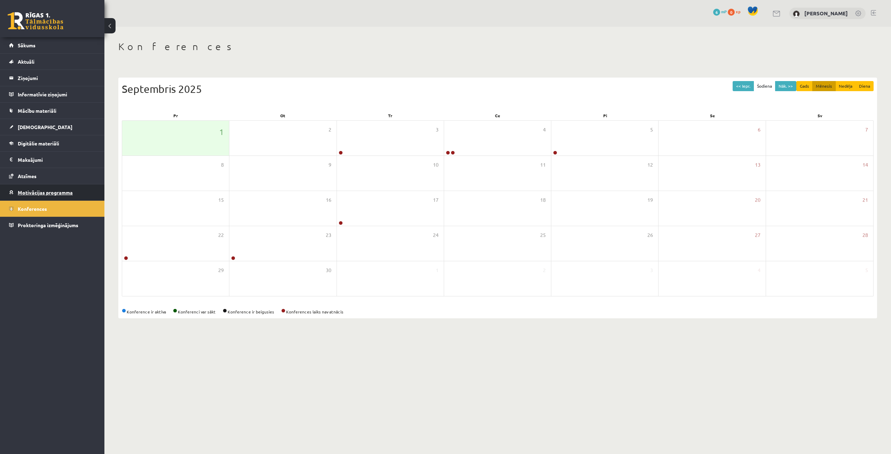
click at [33, 187] on link "Motivācijas programma" at bounding box center [52, 193] width 87 height 16
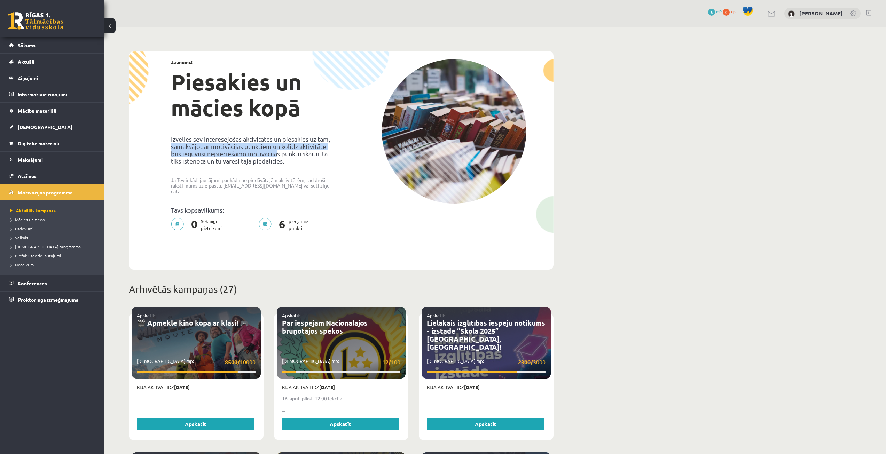
drag, startPoint x: 277, startPoint y: 157, endPoint x: 537, endPoint y: 124, distance: 262.6
click at [375, 124] on div "Jaunums! Piesakies un mācies kopā Izvēlies sev interesējošās aktivitātēs un pie…" at bounding box center [341, 147] width 421 height 189
click at [27, 165] on legend "Maksājumi 0" at bounding box center [57, 160] width 78 height 16
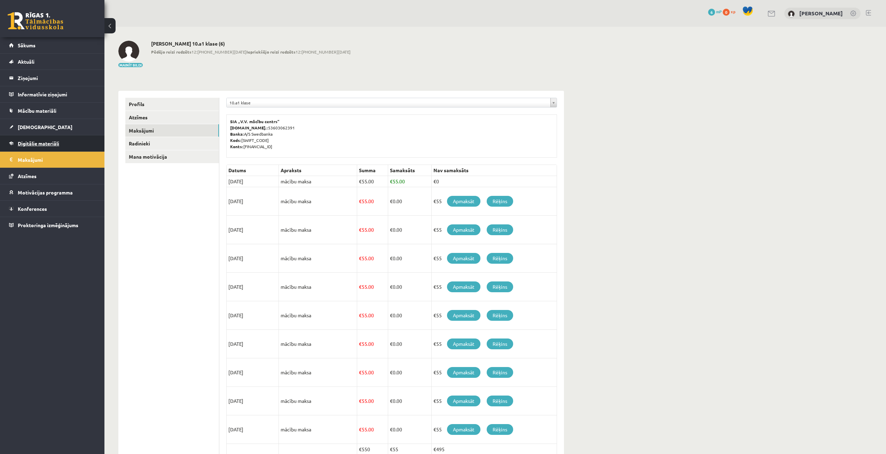
click at [40, 146] on span "Digitālie materiāli" at bounding box center [38, 143] width 41 height 6
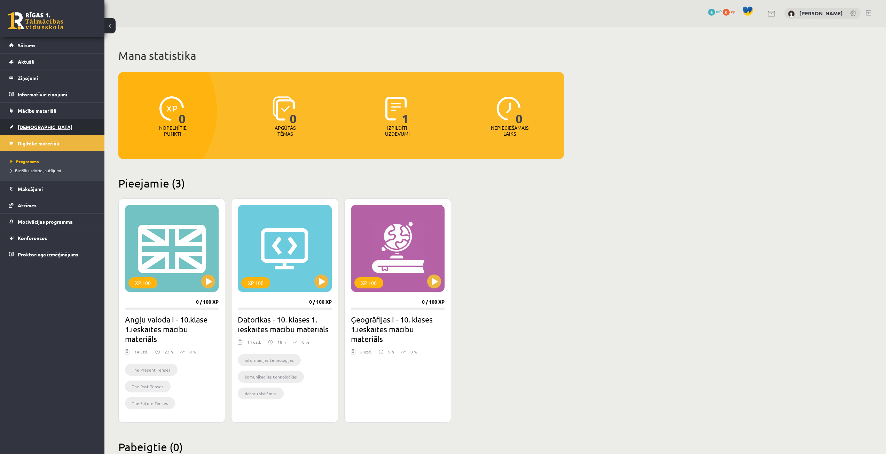
click at [38, 130] on span "[DEMOGRAPHIC_DATA]" at bounding box center [45, 127] width 55 height 6
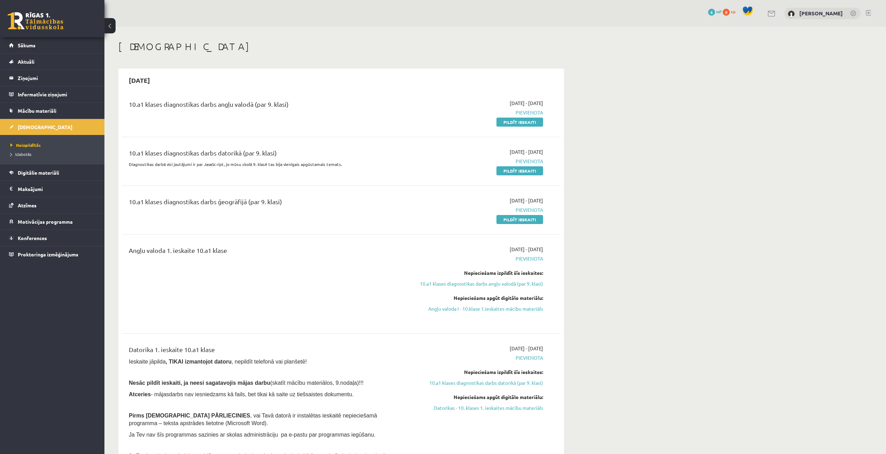
click at [38, 104] on link "Mācību materiāli" at bounding box center [52, 111] width 87 height 16
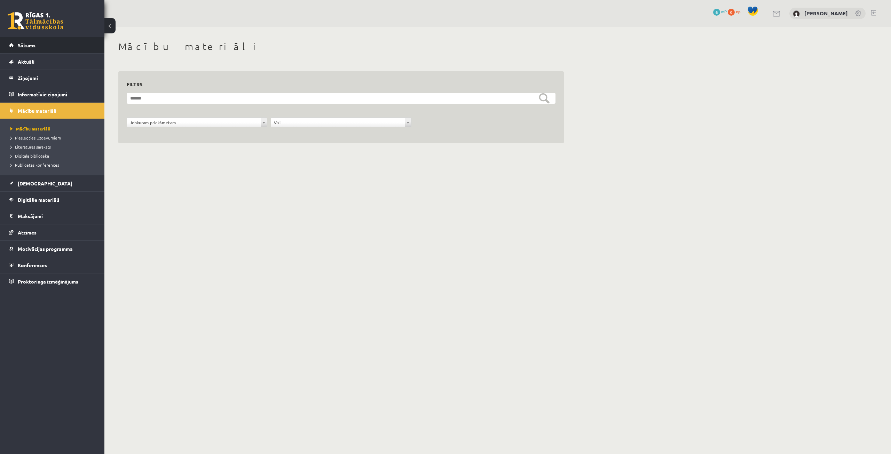
click at [14, 48] on link "Sākums" at bounding box center [52, 45] width 87 height 16
